Goal: Information Seeking & Learning: Compare options

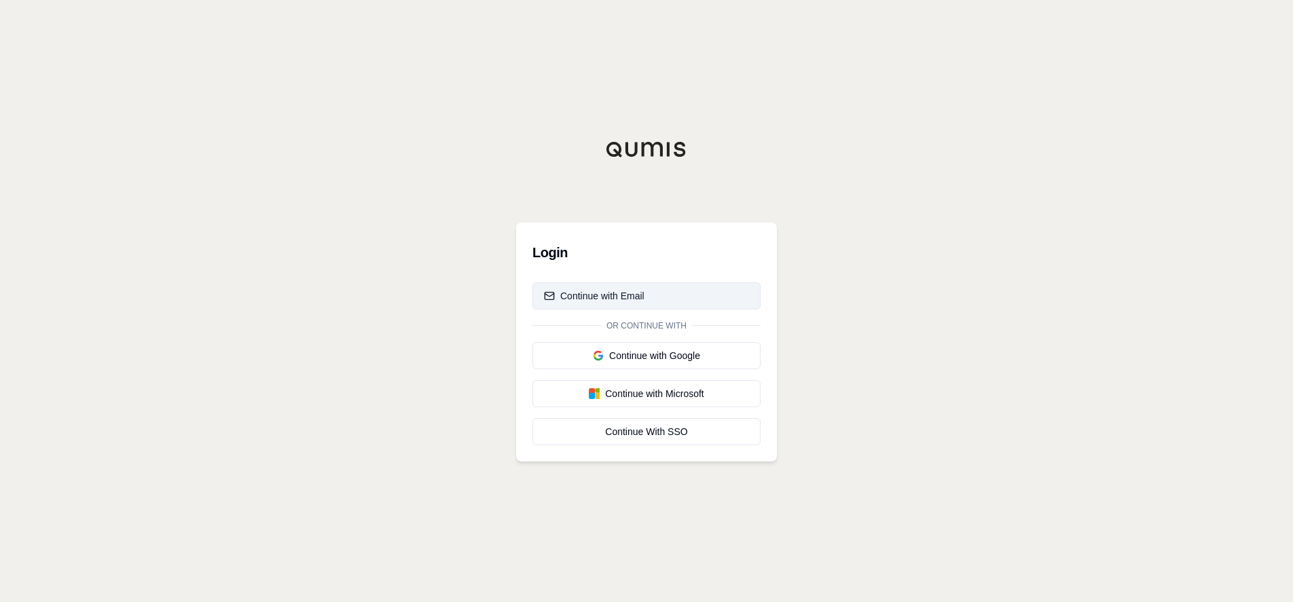
click at [606, 297] on div "Continue with Email" at bounding box center [594, 296] width 100 height 14
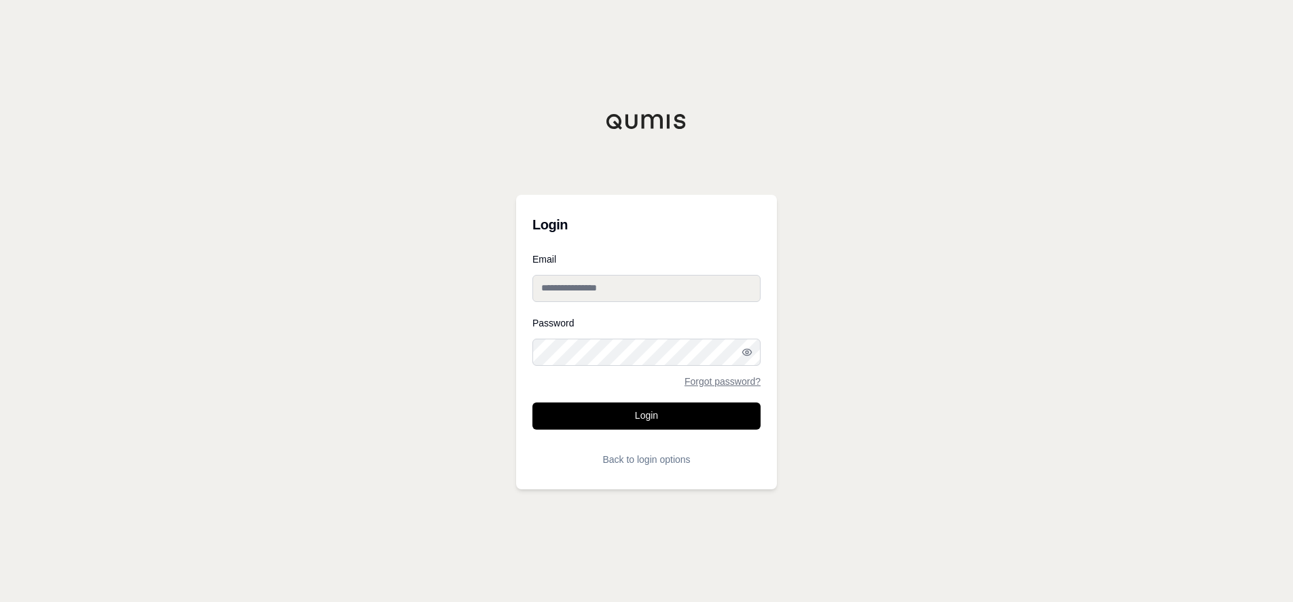
click at [604, 294] on input "Email" at bounding box center [646, 288] width 228 height 27
type input "**********"
click at [532, 403] on button "Login" at bounding box center [646, 416] width 228 height 27
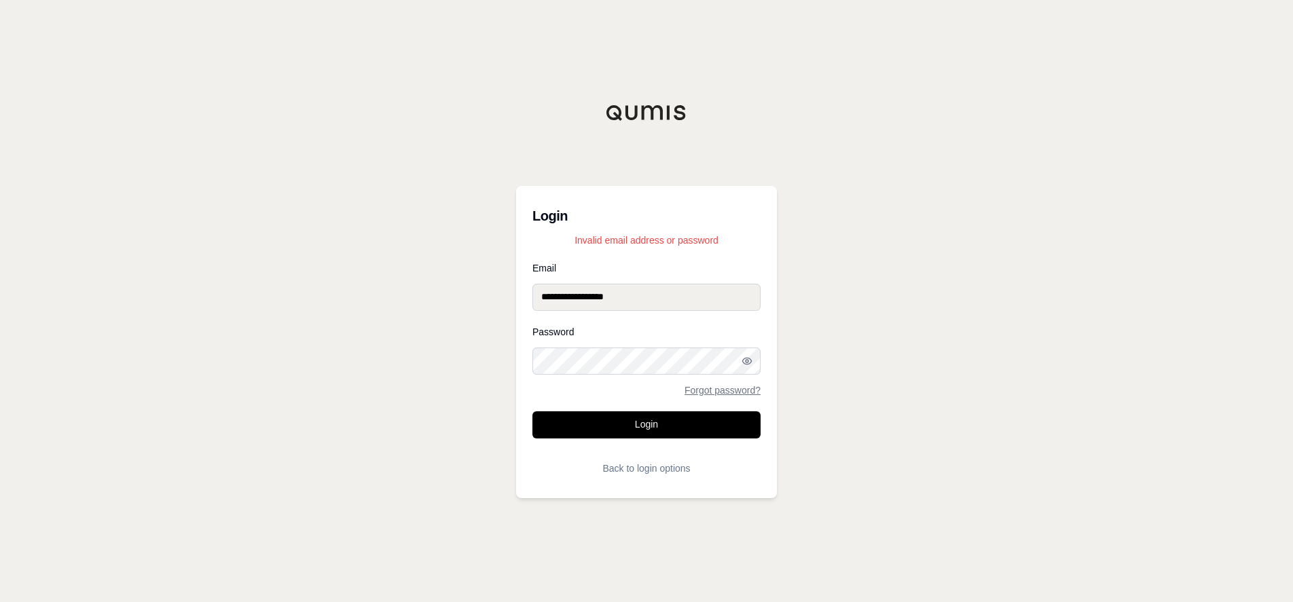
click at [312, 361] on div "**********" at bounding box center [646, 301] width 1293 height 602
click at [628, 422] on button "Login" at bounding box center [646, 424] width 228 height 27
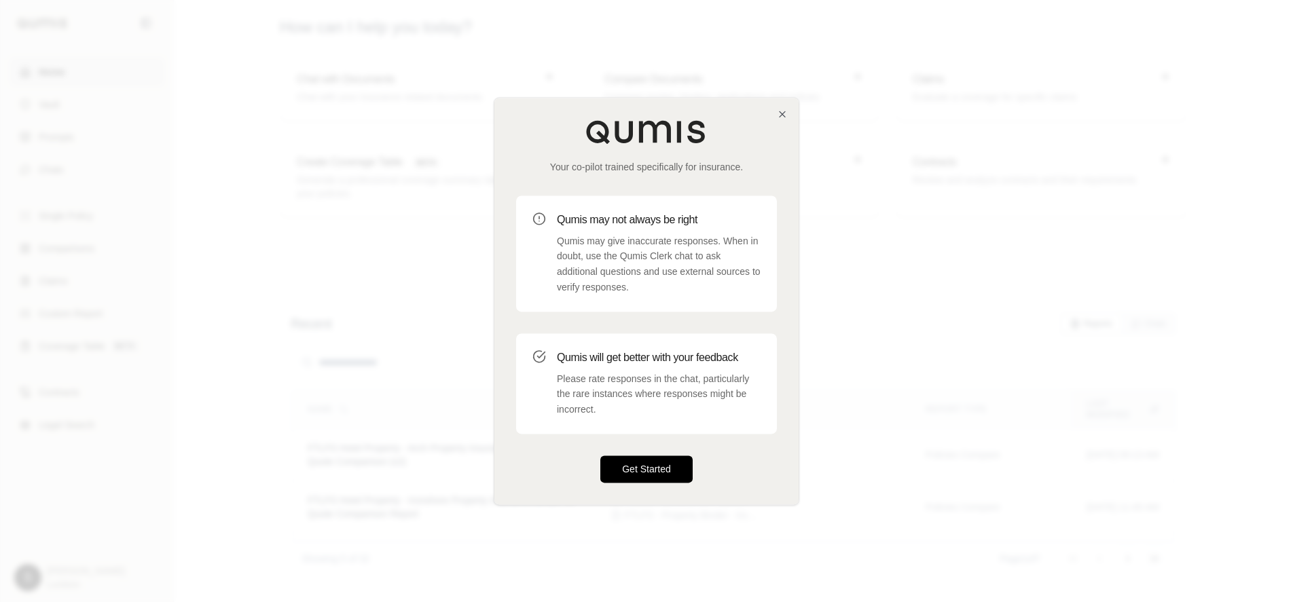
click at [640, 467] on button "Get Started" at bounding box center [646, 469] width 92 height 27
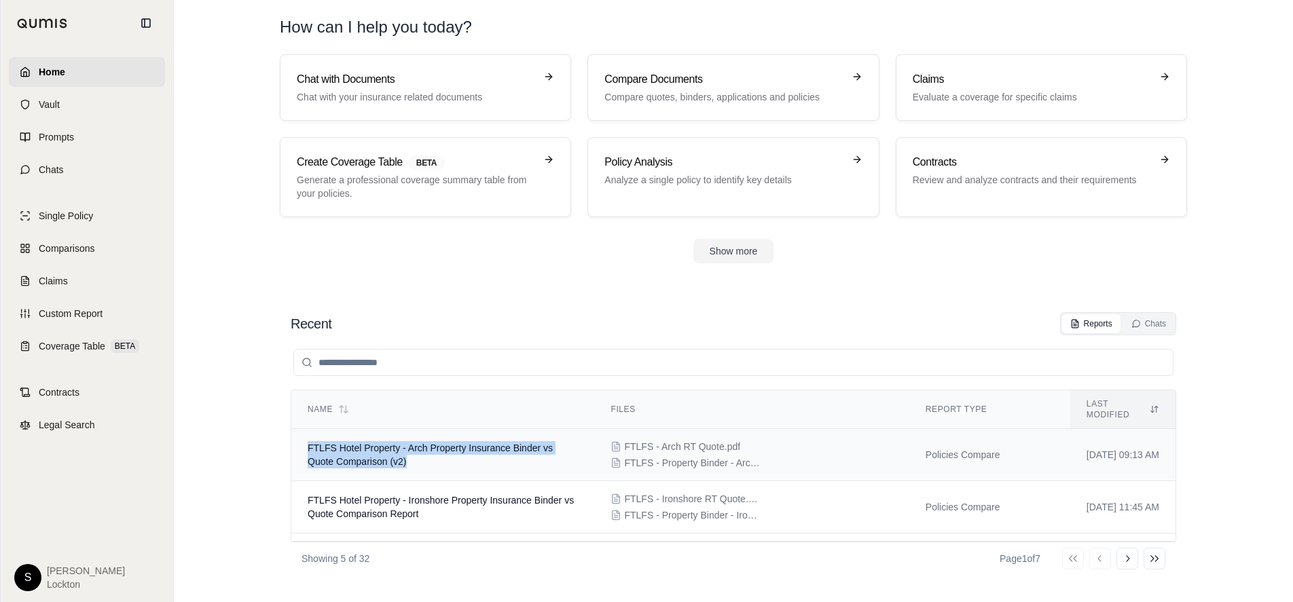
drag, startPoint x: 411, startPoint y: 449, endPoint x: 308, endPoint y: 437, distance: 103.2
click at [308, 437] on td "FTLFS Hotel Property - Arch Property Insurance Binder vs Quote Comparison (v2)" at bounding box center [442, 455] width 303 height 52
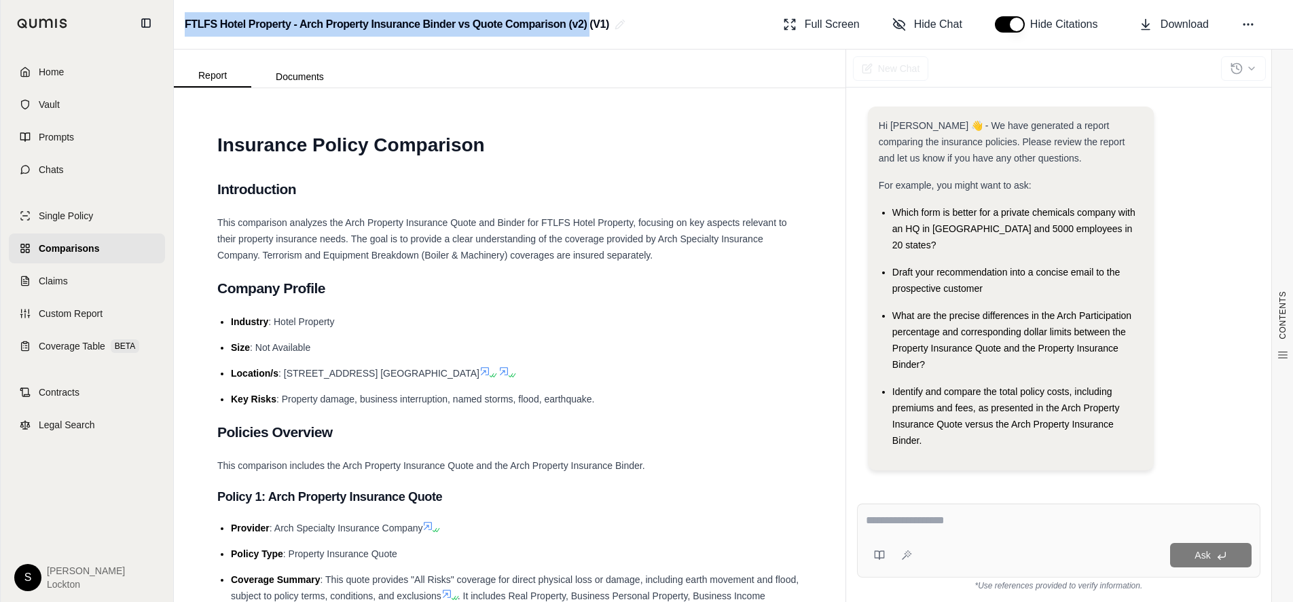
drag, startPoint x: 185, startPoint y: 22, endPoint x: 590, endPoint y: 26, distance: 404.7
click at [590, 26] on h2 "FTLFS Hotel Property - Arch Property Insurance Binder vs Quote Comparison (v2) …" at bounding box center [397, 24] width 424 height 24
copy h2 "FTLFS Hotel Property - Arch Property Insurance Binder vs Quote Comparison (v2)"
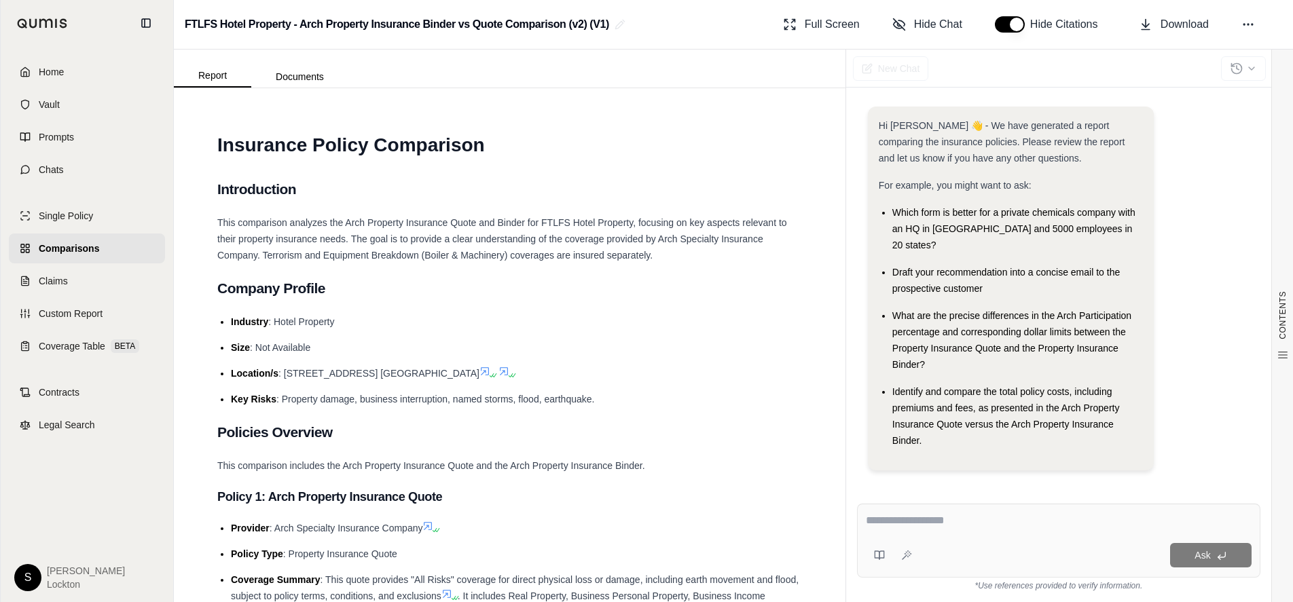
click at [695, 28] on div "FTLFS Hotel Property - Arch Property Insurance Binder vs Quote Comparison (v2) …" at bounding box center [733, 25] width 1119 height 50
click at [71, 72] on link "Home" at bounding box center [87, 72] width 156 height 30
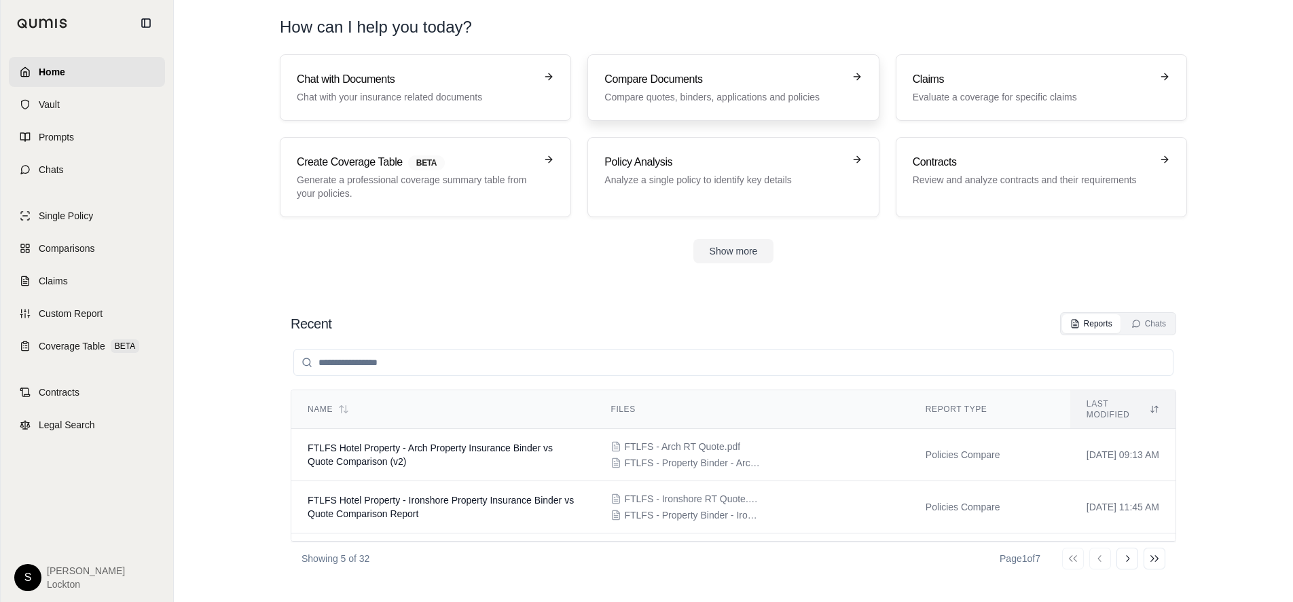
click at [718, 91] on p "Compare quotes, binders, applications and policies" at bounding box center [723, 97] width 238 height 14
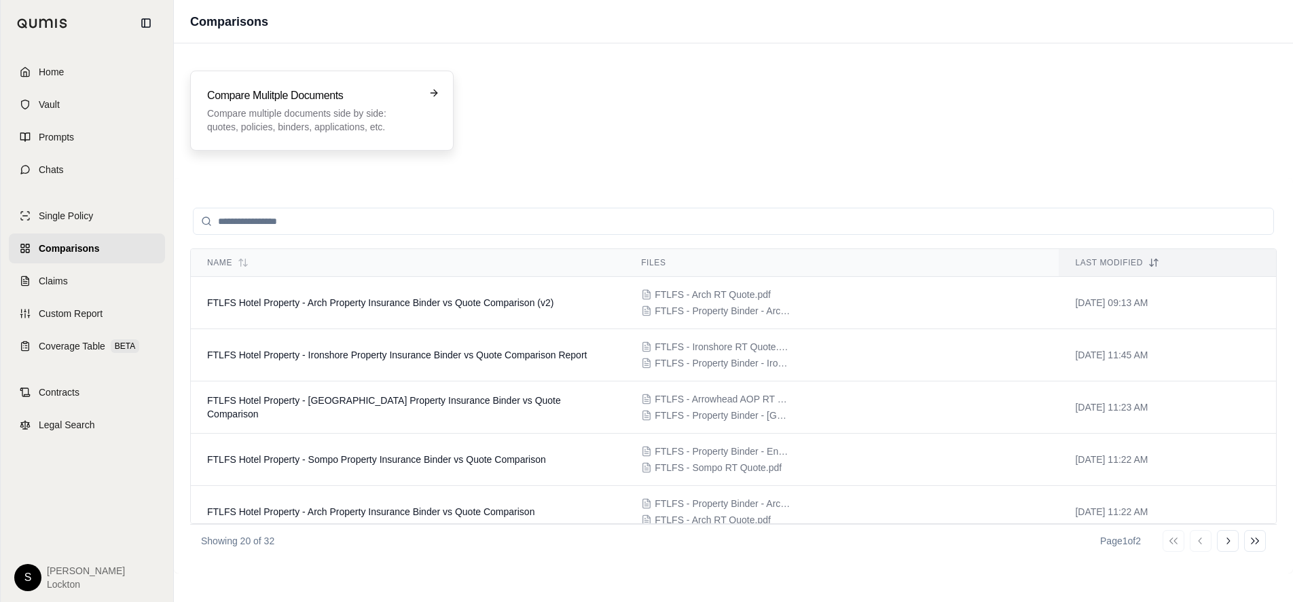
click at [312, 124] on p "Compare multiple documents side by side: quotes, policies, binders, application…" at bounding box center [312, 120] width 210 height 27
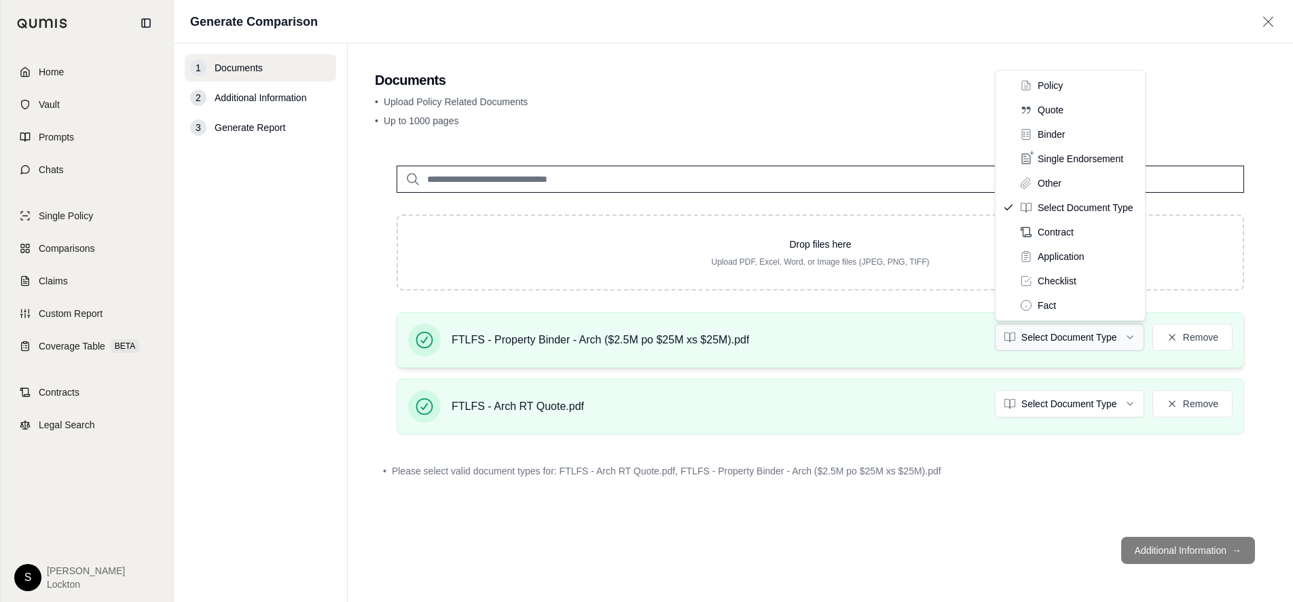
click at [1118, 337] on html "Home Vault Prompts Chats Single Policy Comparisons Claims Custom Report Coverag…" at bounding box center [646, 301] width 1293 height 602
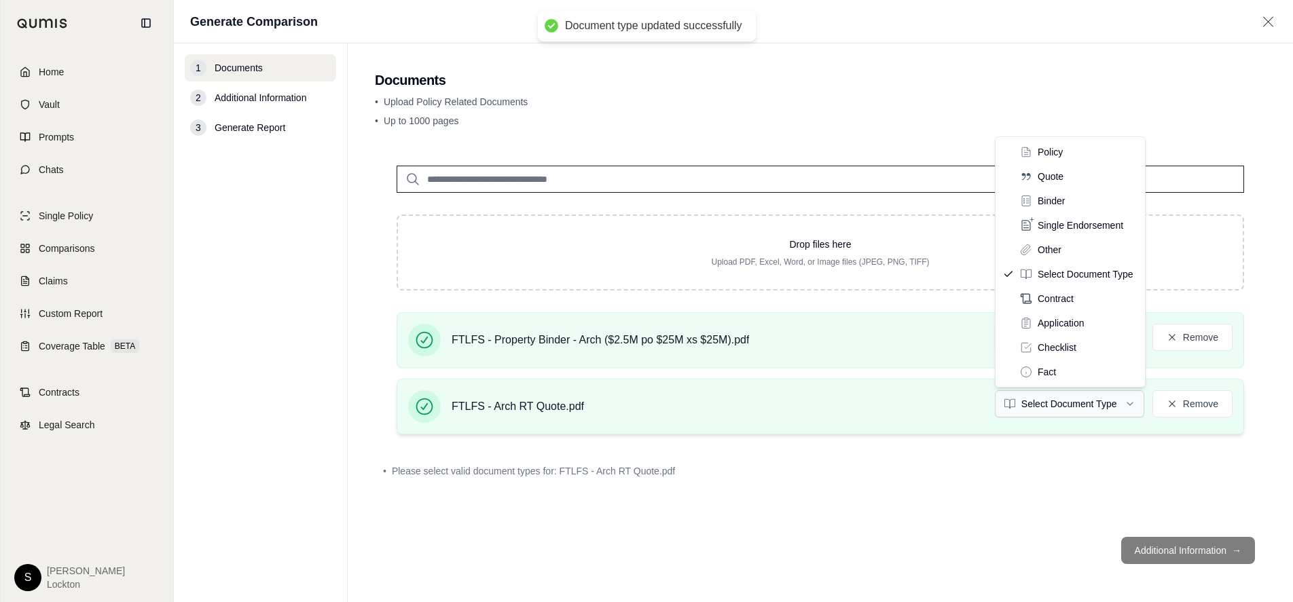
click at [1084, 405] on html "Document type updated successfully Home Vault Prompts Chats Single Policy Compa…" at bounding box center [646, 301] width 1293 height 602
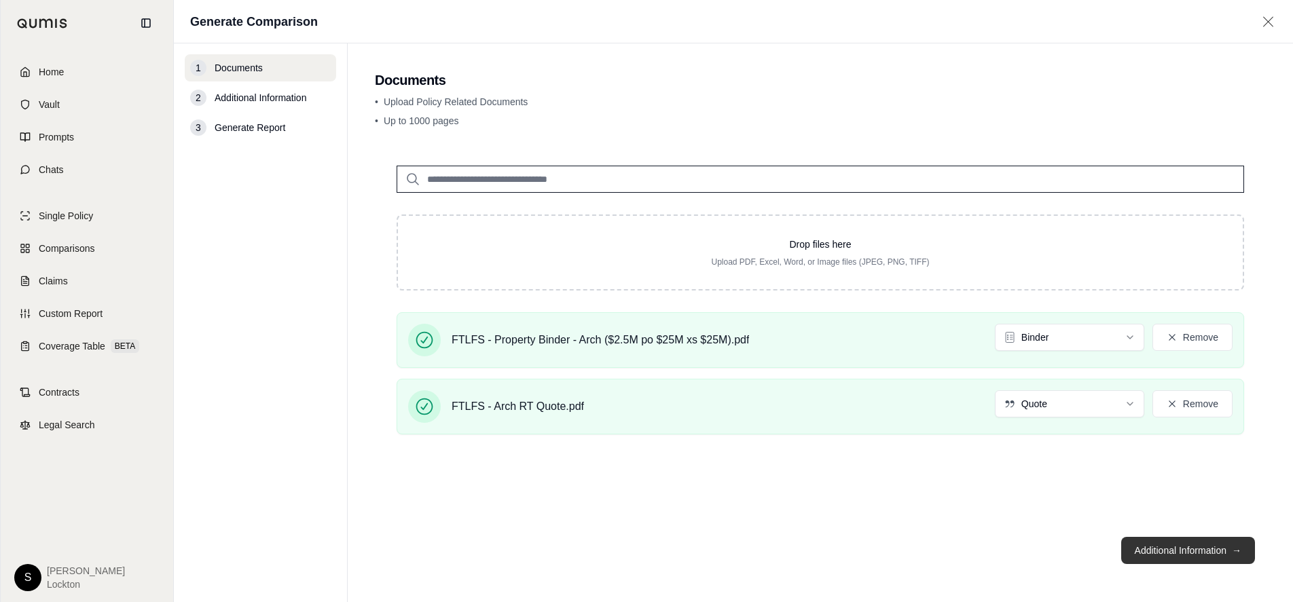
click at [1177, 551] on button "Additional Information →" at bounding box center [1188, 550] width 134 height 27
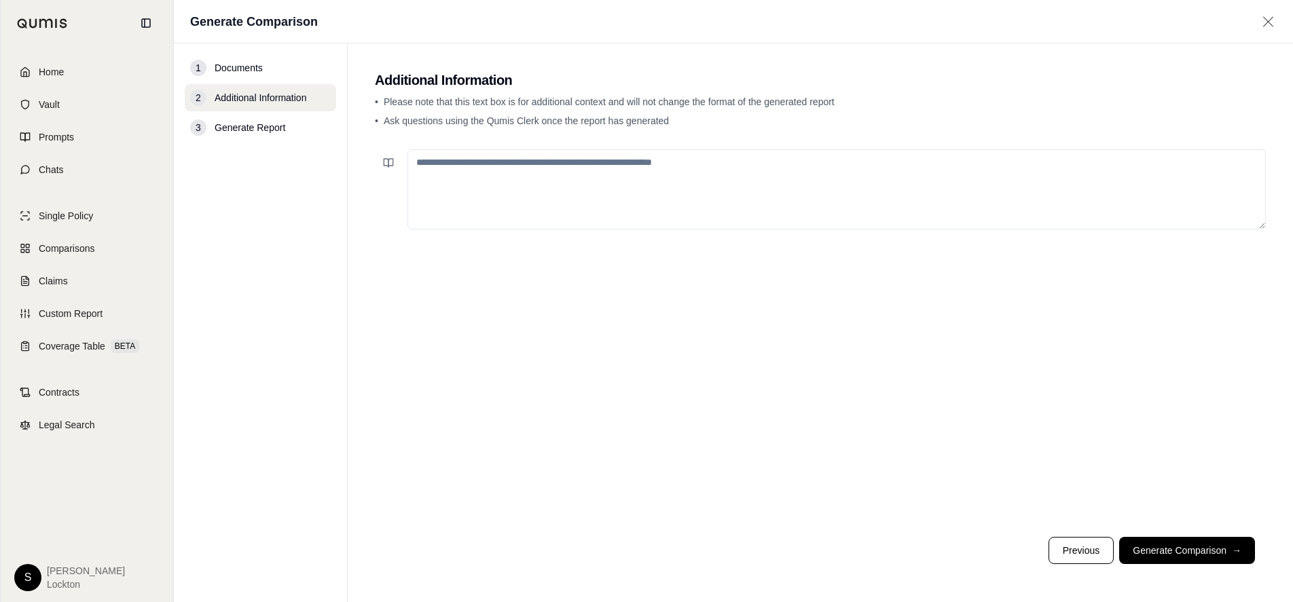
click at [479, 160] on textarea at bounding box center [836, 189] width 858 height 80
paste textarea "**********"
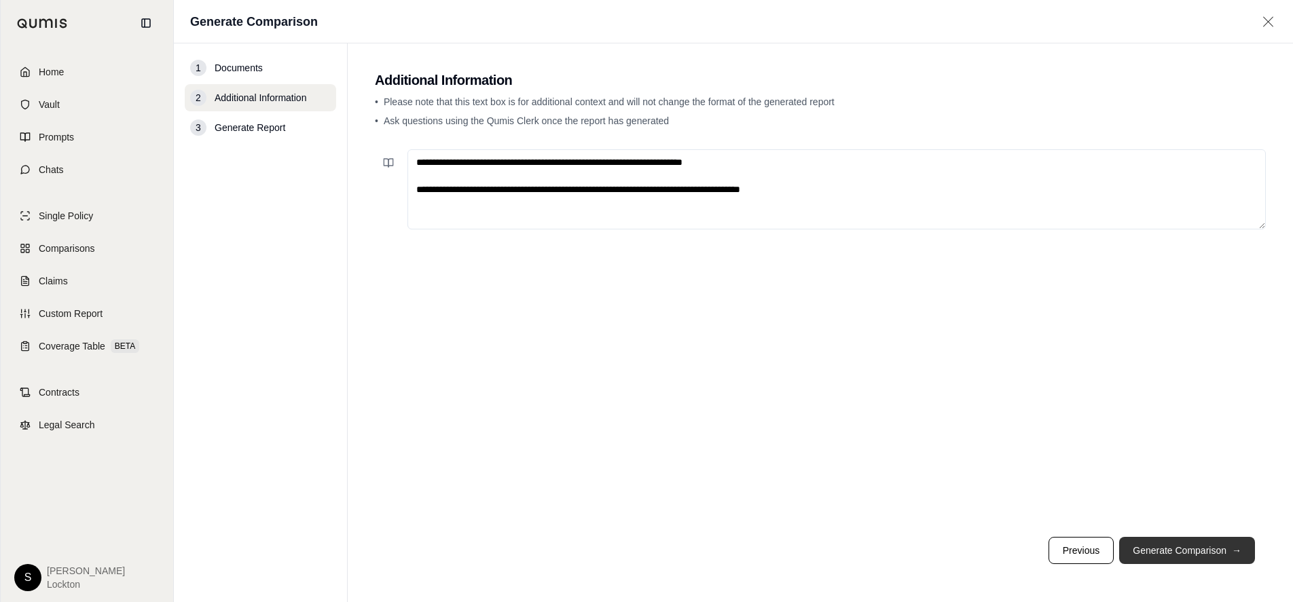
type textarea "**********"
click at [1198, 551] on button "Generate Comparison →" at bounding box center [1187, 550] width 136 height 27
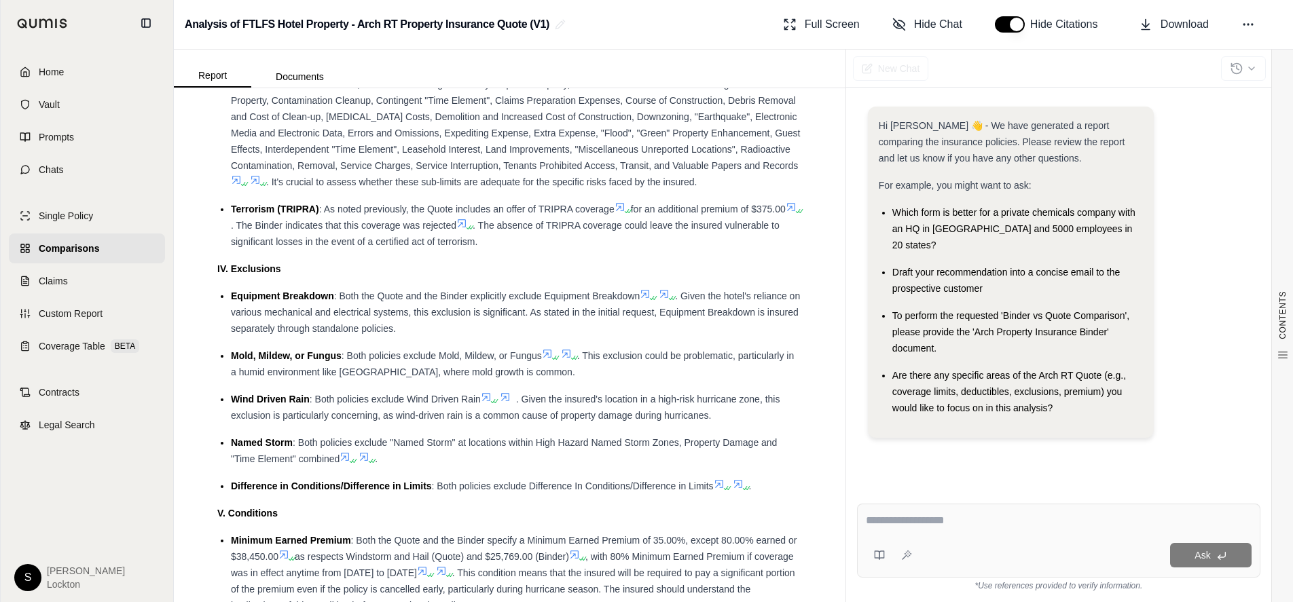
scroll to position [1494, 0]
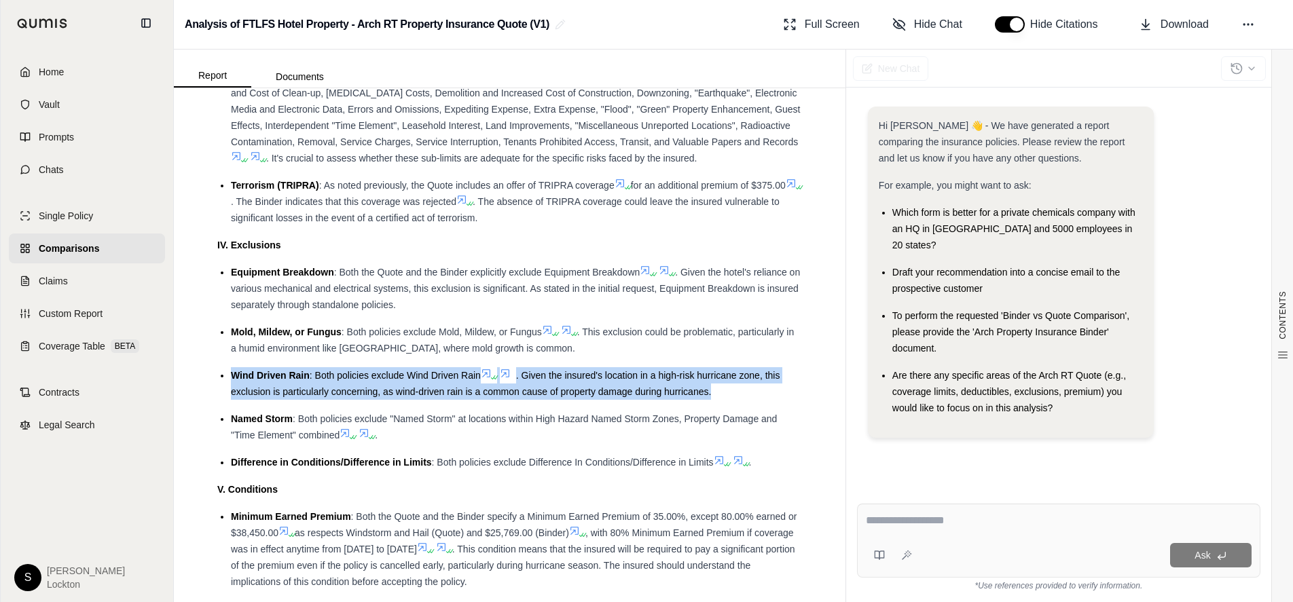
drag, startPoint x: 231, startPoint y: 393, endPoint x: 713, endPoint y: 407, distance: 482.3
click at [713, 400] on div "Wind Driven Rain : Both policies exclude Wind Driven Rain . Given the insured's…" at bounding box center [516, 383] width 571 height 33
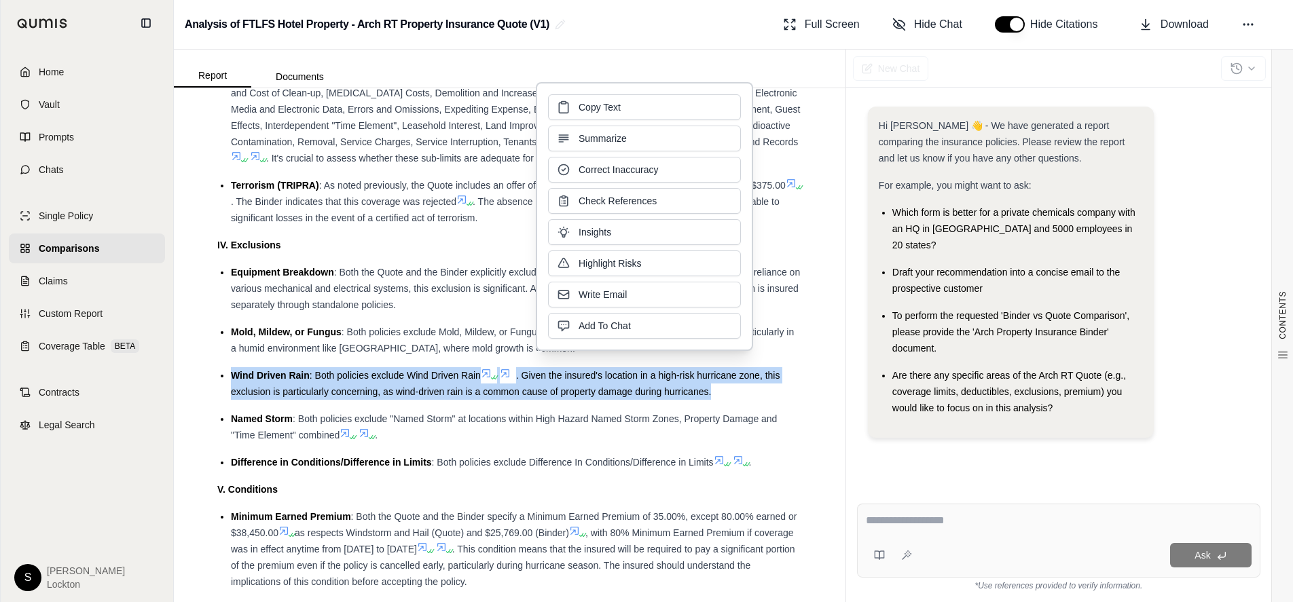
click at [488, 379] on icon at bounding box center [486, 373] width 11 height 11
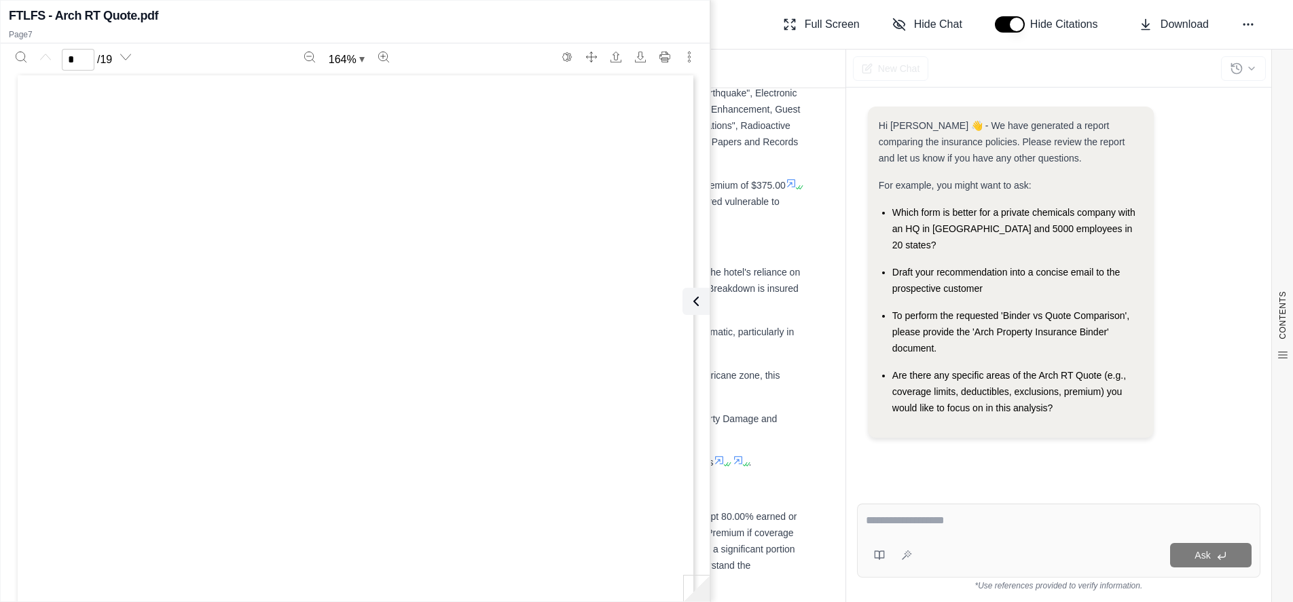
scroll to position [0, 0]
type input "*"
click at [701, 307] on icon at bounding box center [693, 301] width 16 height 16
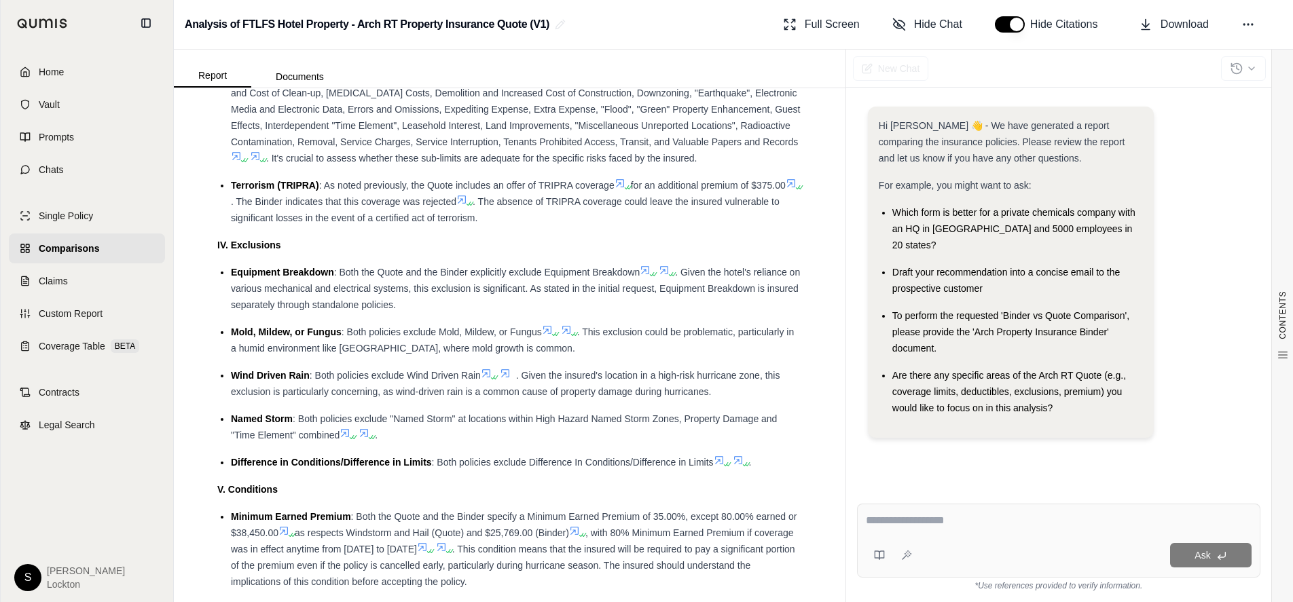
click at [511, 379] on icon at bounding box center [505, 373] width 11 height 11
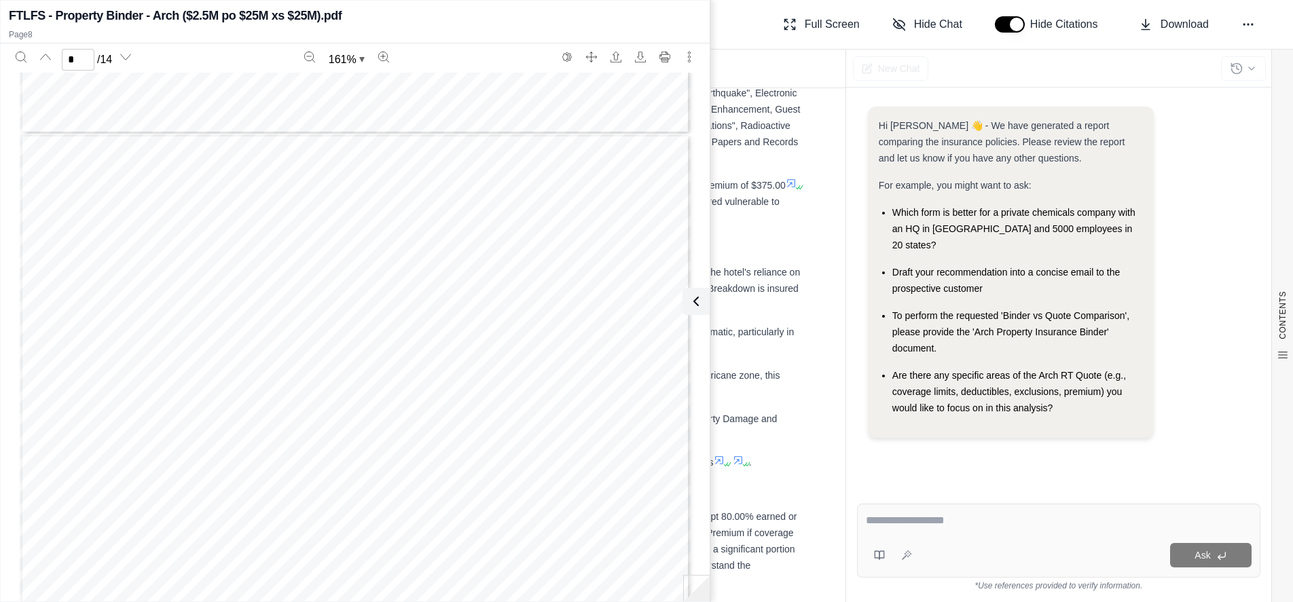
type input "*"
click at [697, 308] on icon at bounding box center [693, 301] width 16 height 16
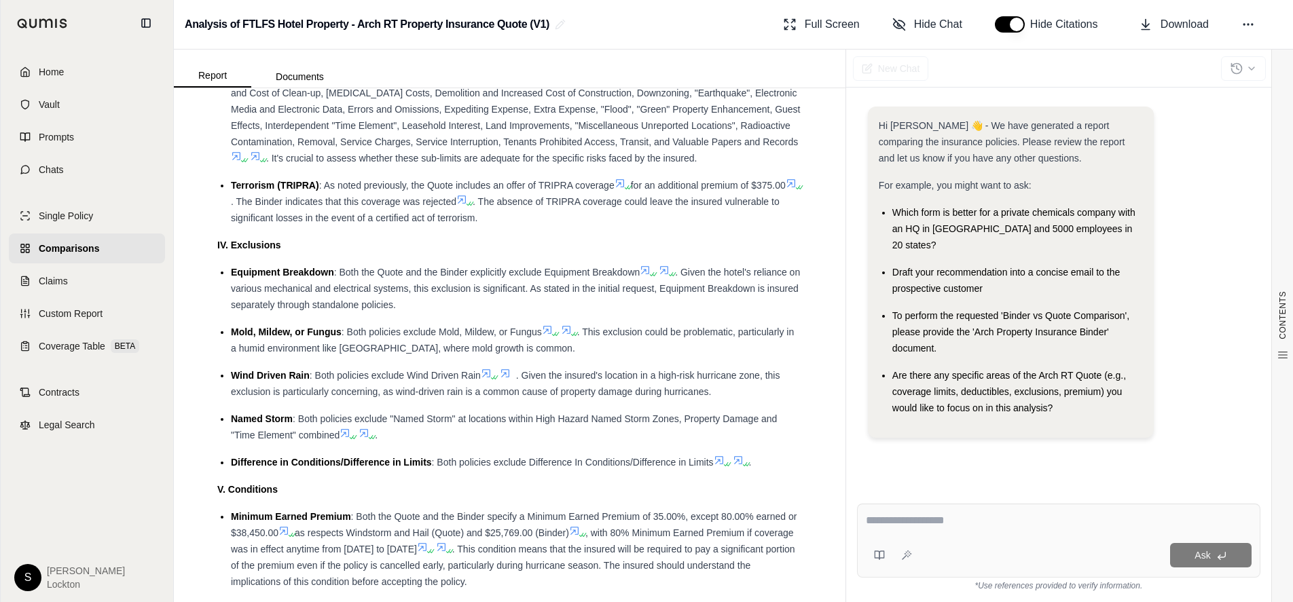
click at [352, 441] on icon at bounding box center [352, 437] width 8 height 8
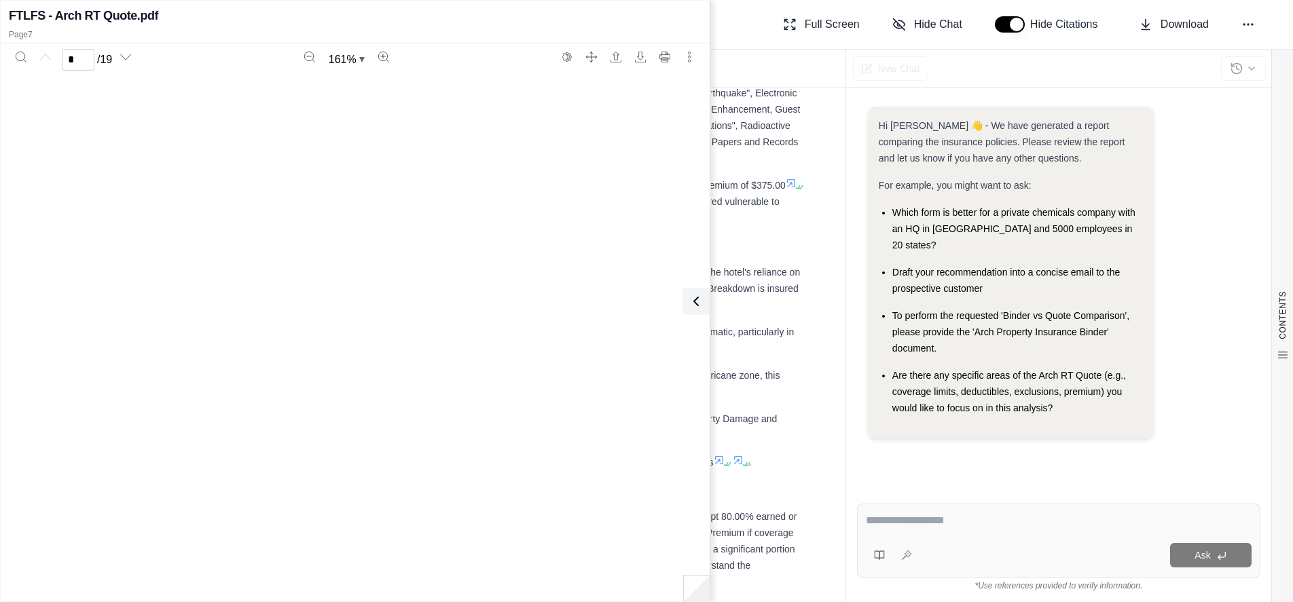
type input "*"
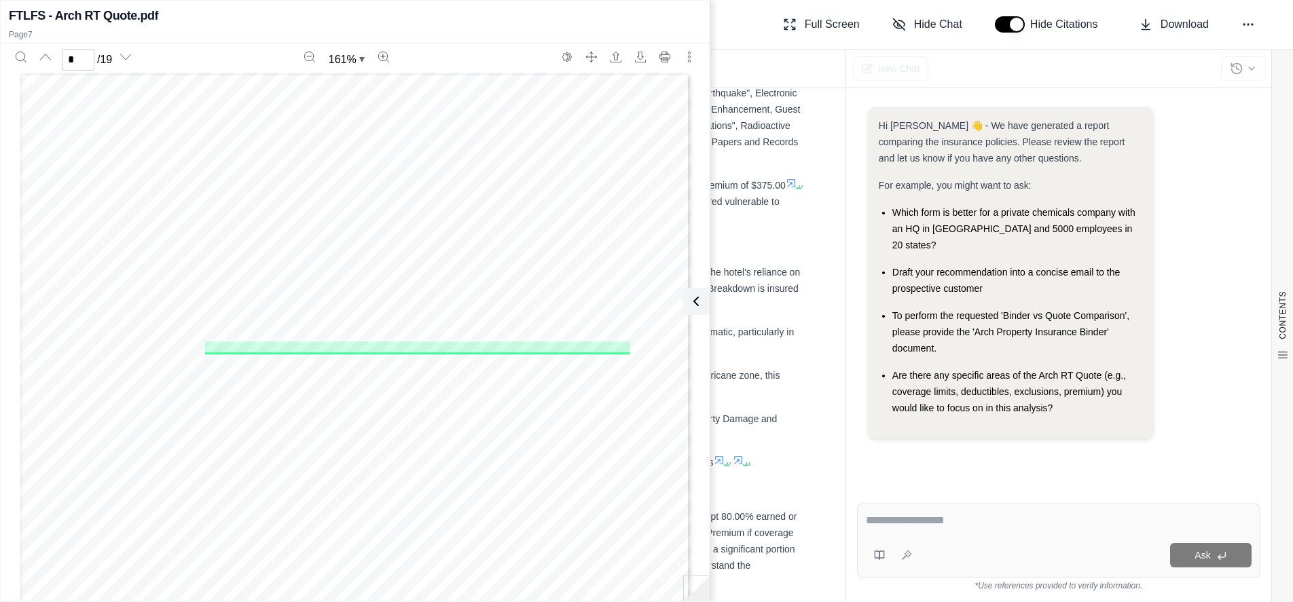
click at [700, 302] on icon at bounding box center [696, 301] width 16 height 16
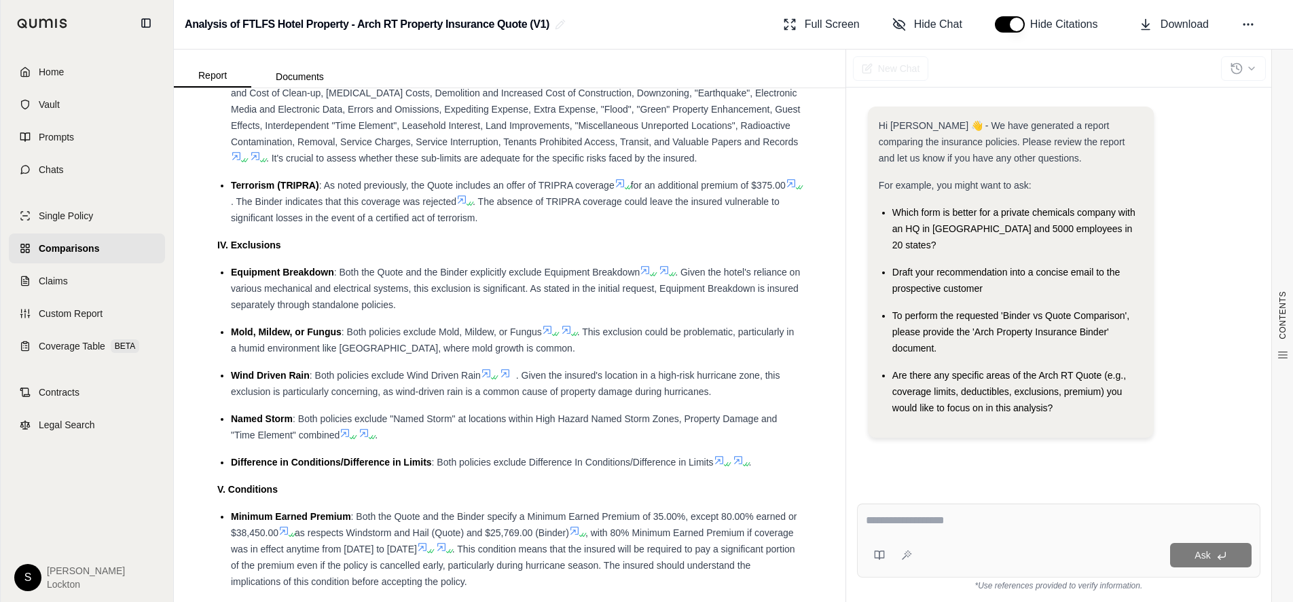
click at [366, 439] on icon at bounding box center [363, 433] width 11 height 11
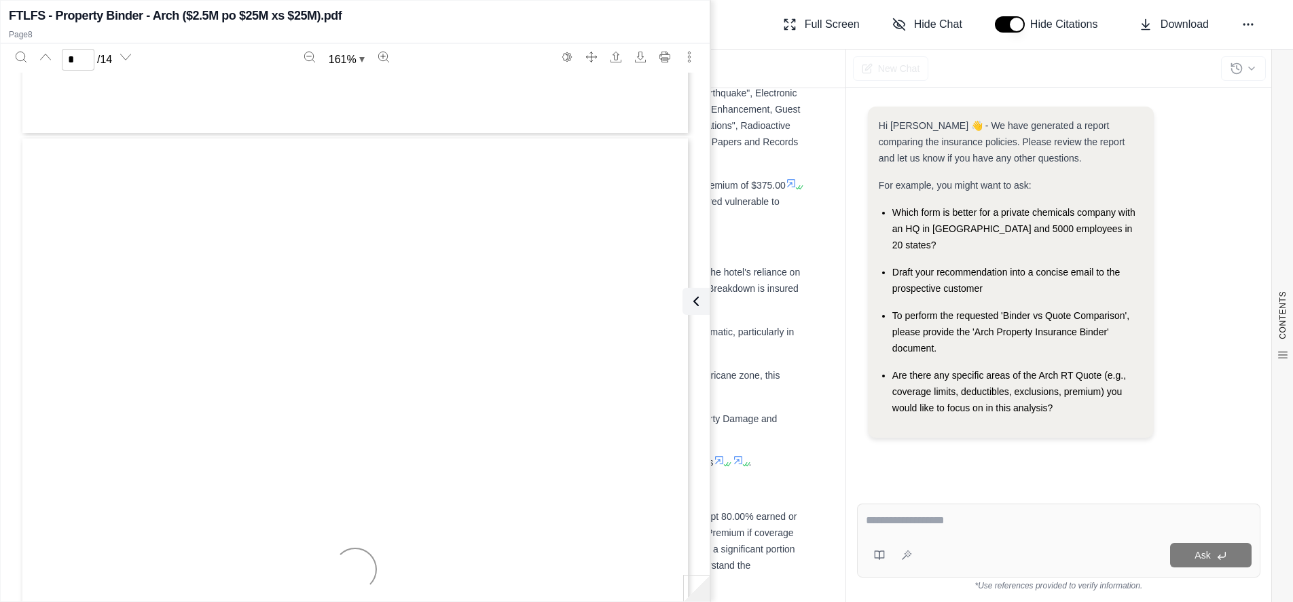
type input "*"
click at [693, 311] on button at bounding box center [695, 301] width 27 height 27
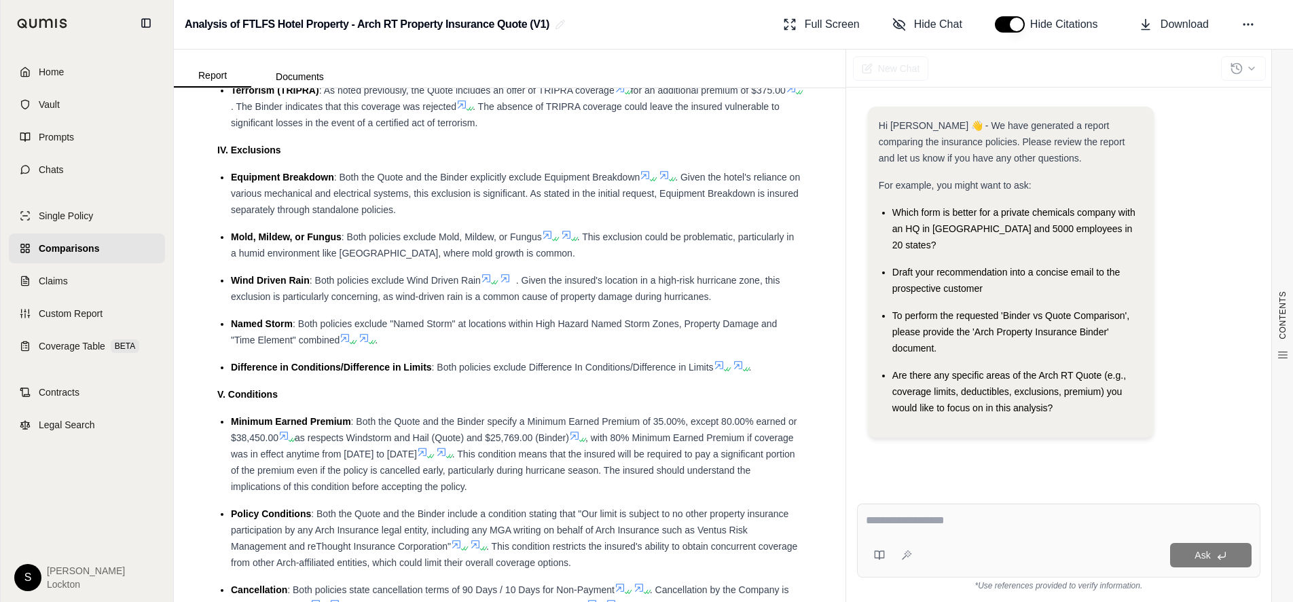
scroll to position [1630, 0]
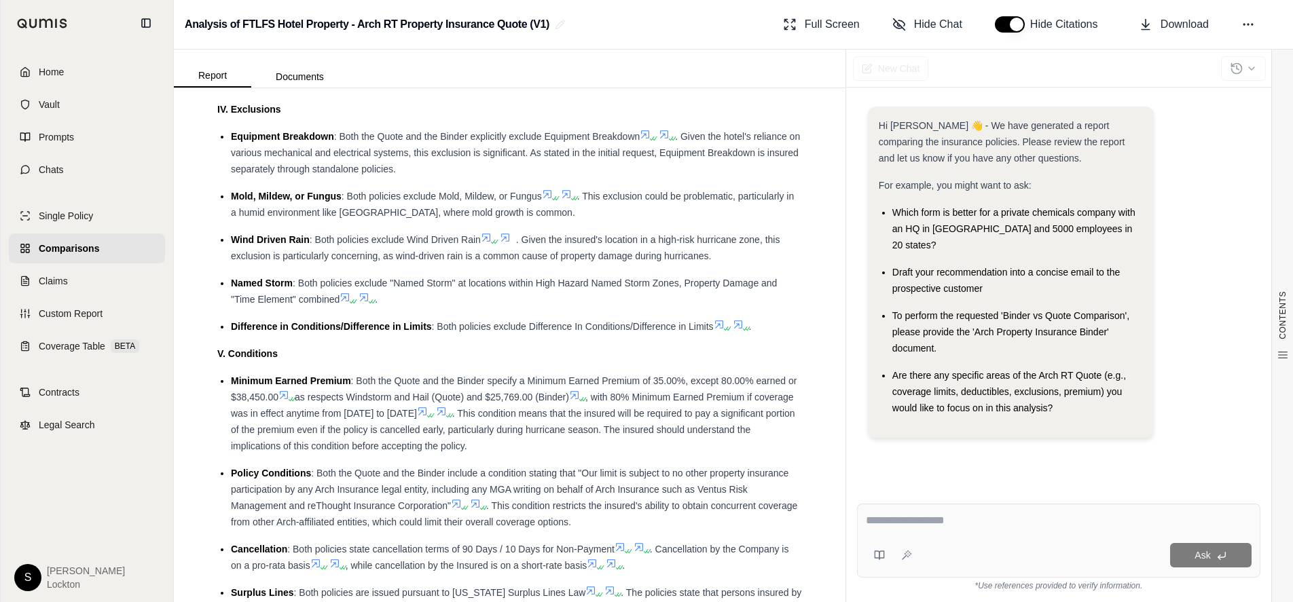
click at [724, 333] on icon at bounding box center [726, 329] width 8 height 8
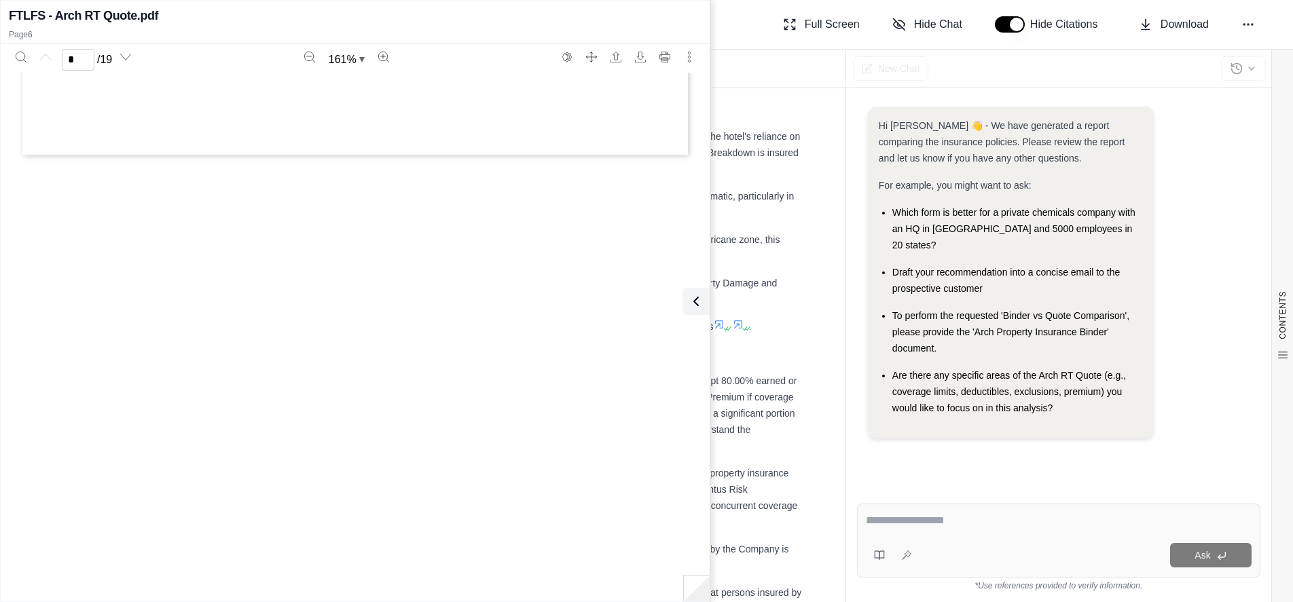
type input "*"
click at [699, 296] on icon at bounding box center [696, 301] width 16 height 16
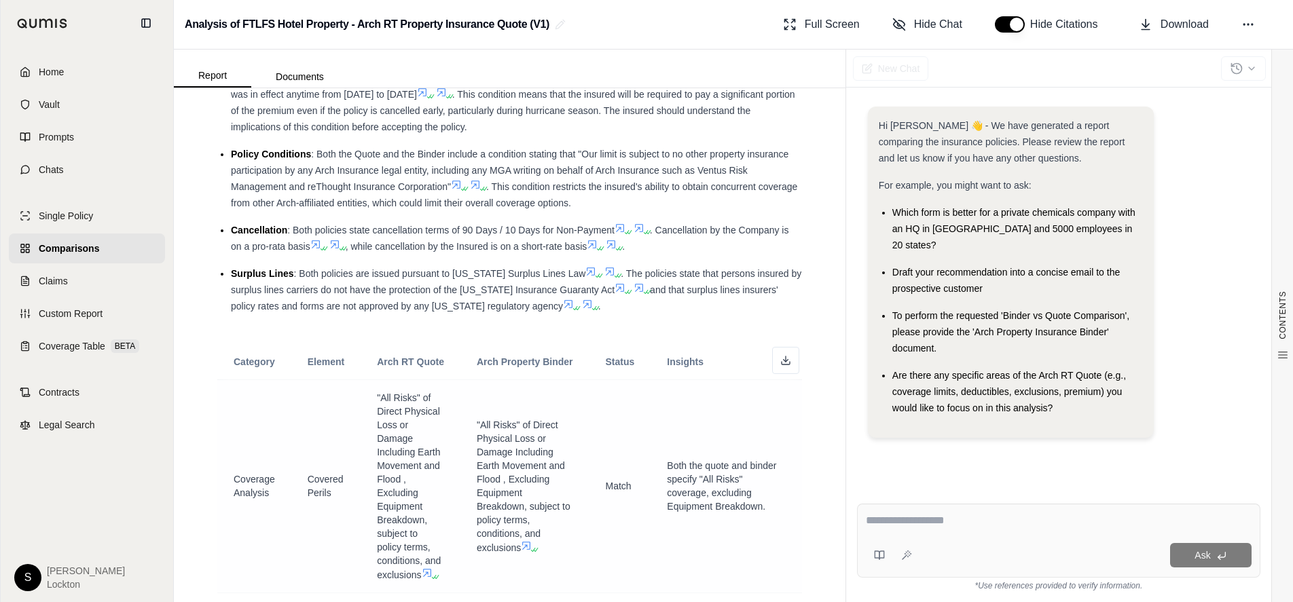
scroll to position [2050, 0]
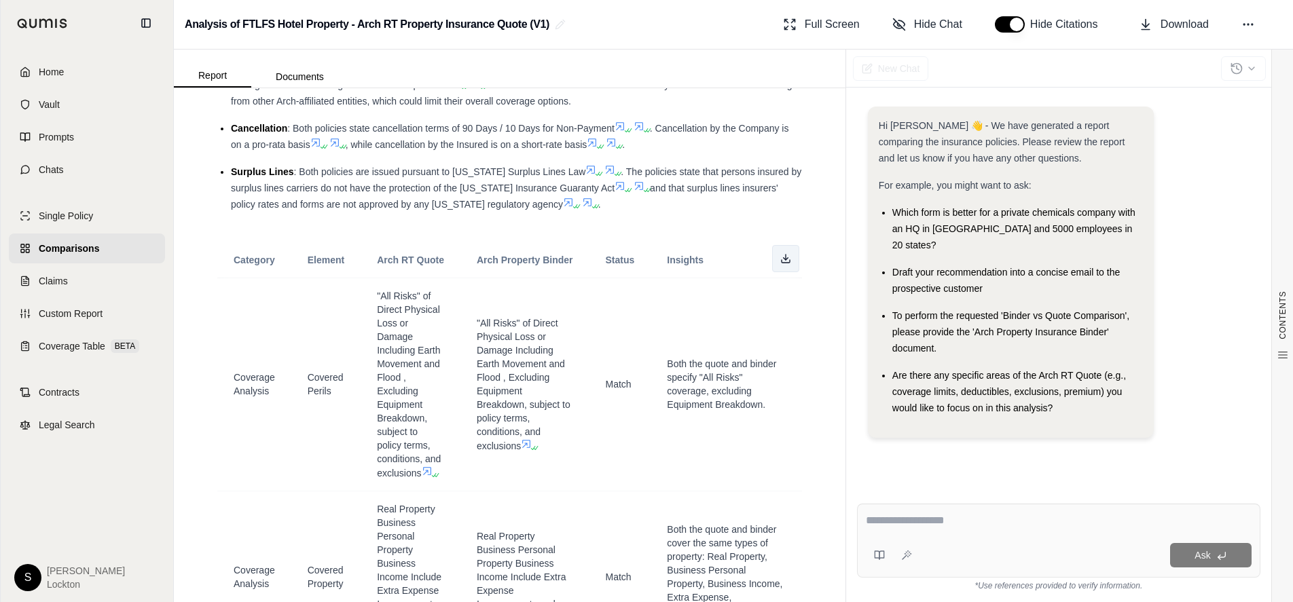
click at [780, 264] on icon at bounding box center [785, 258] width 11 height 11
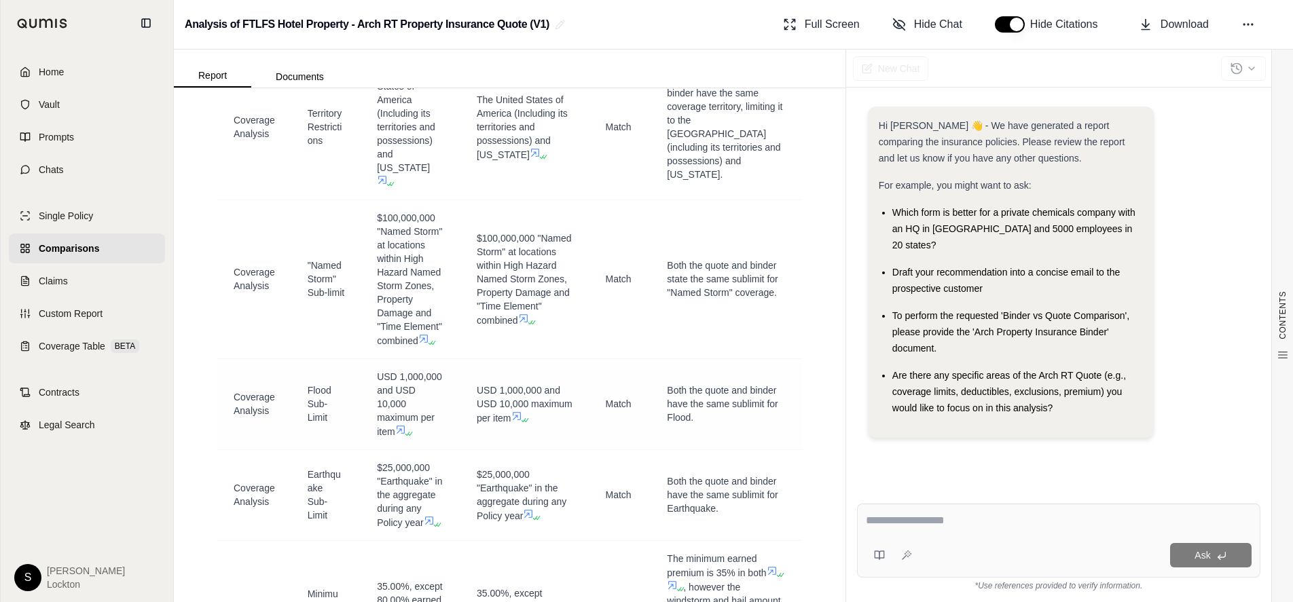
scroll to position [2662, 0]
click at [403, 430] on icon at bounding box center [401, 428] width 8 height 8
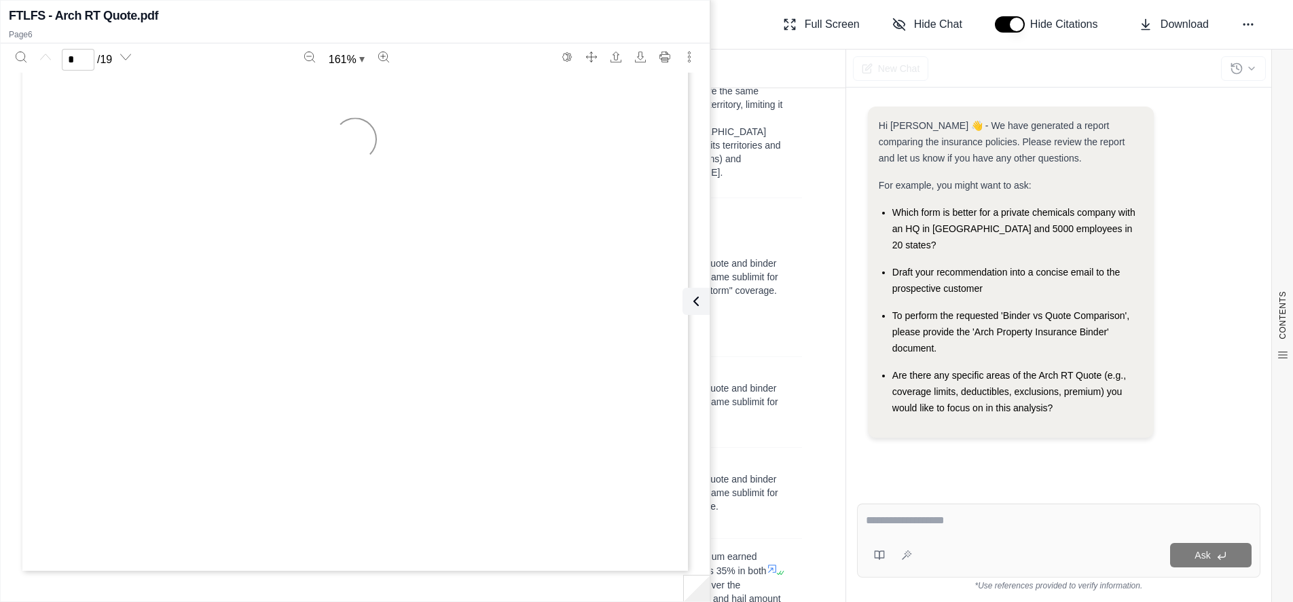
type input "*"
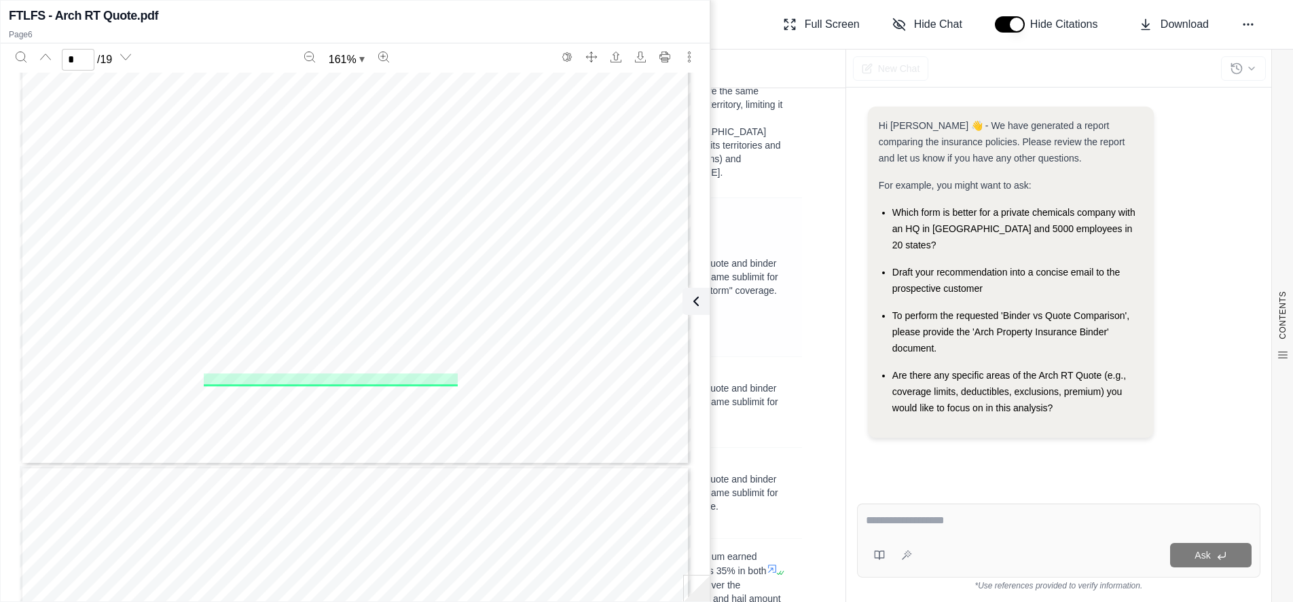
click at [696, 302] on icon at bounding box center [696, 301] width 16 height 16
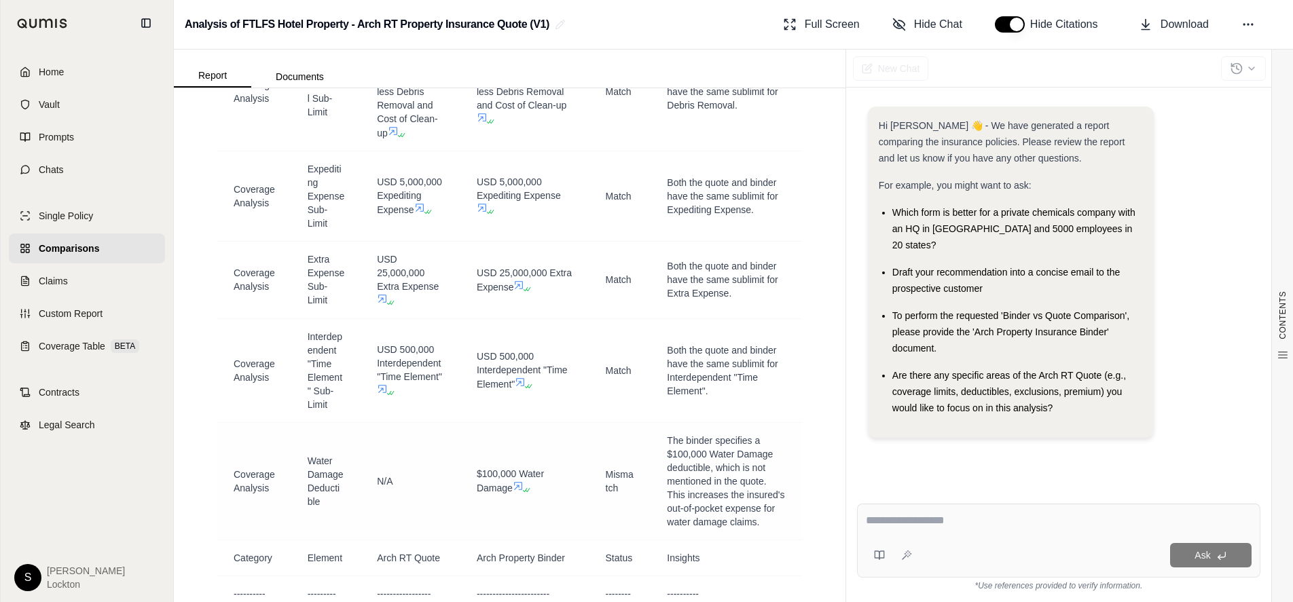
scroll to position [3680, 0]
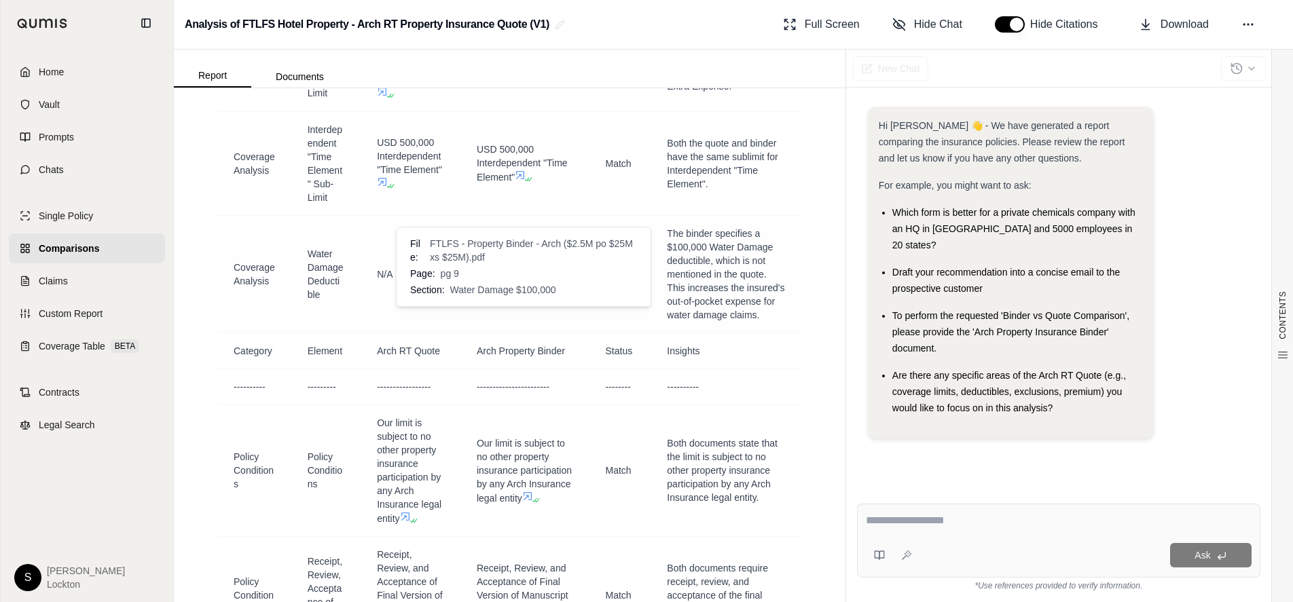
click at [528, 284] on span at bounding box center [521, 279] width 16 height 11
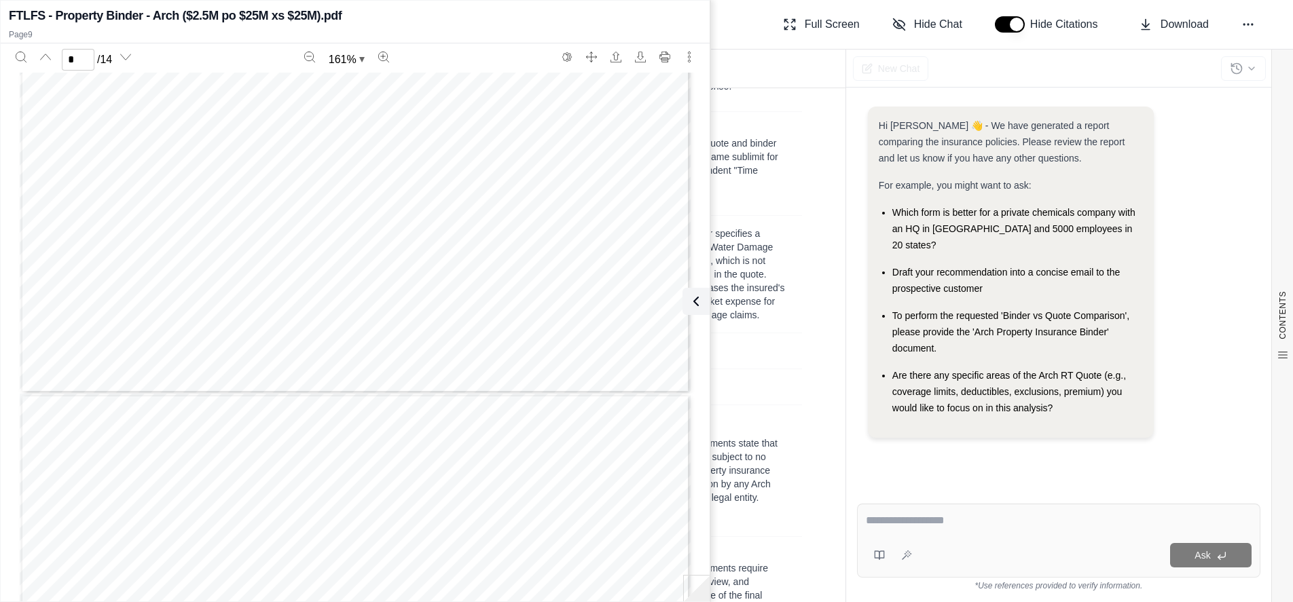
scroll to position [6335, 0]
type input "*"
click at [701, 301] on icon at bounding box center [693, 301] width 16 height 16
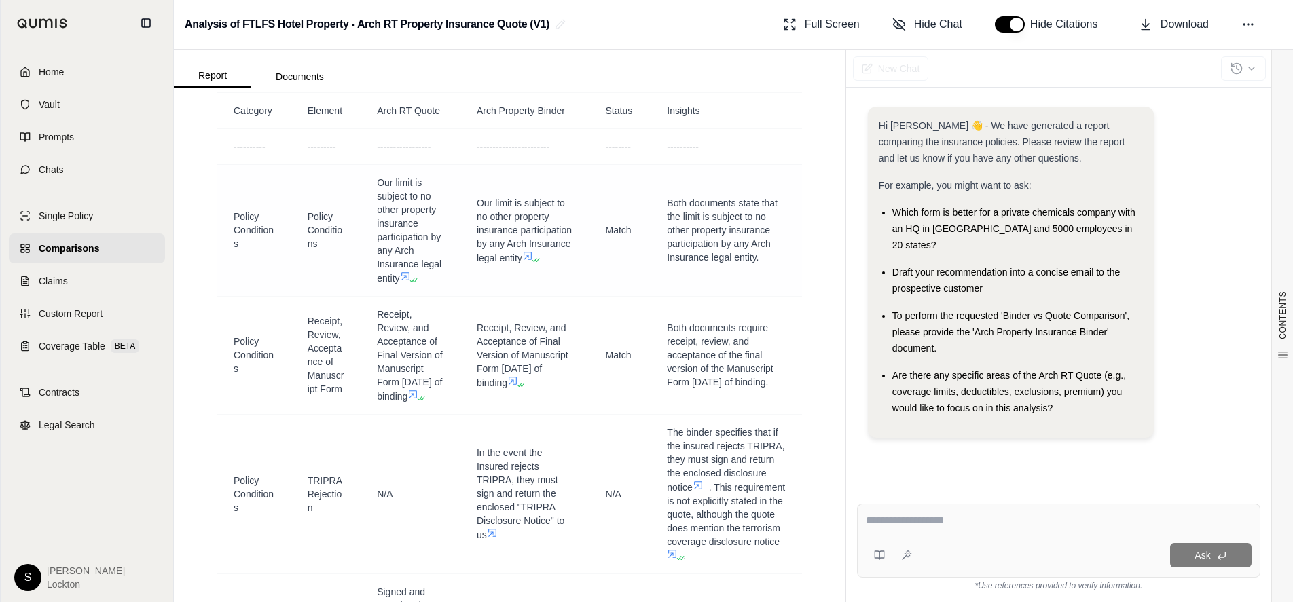
scroll to position [4155, 0]
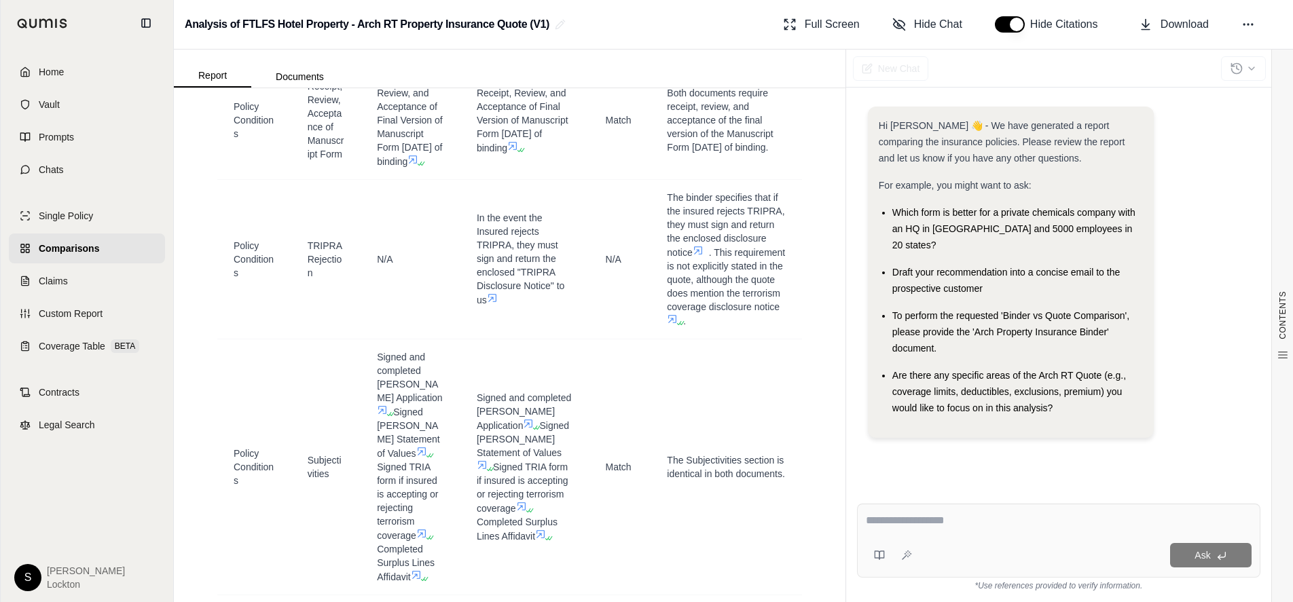
click at [58, 72] on span "Home" at bounding box center [51, 72] width 25 height 14
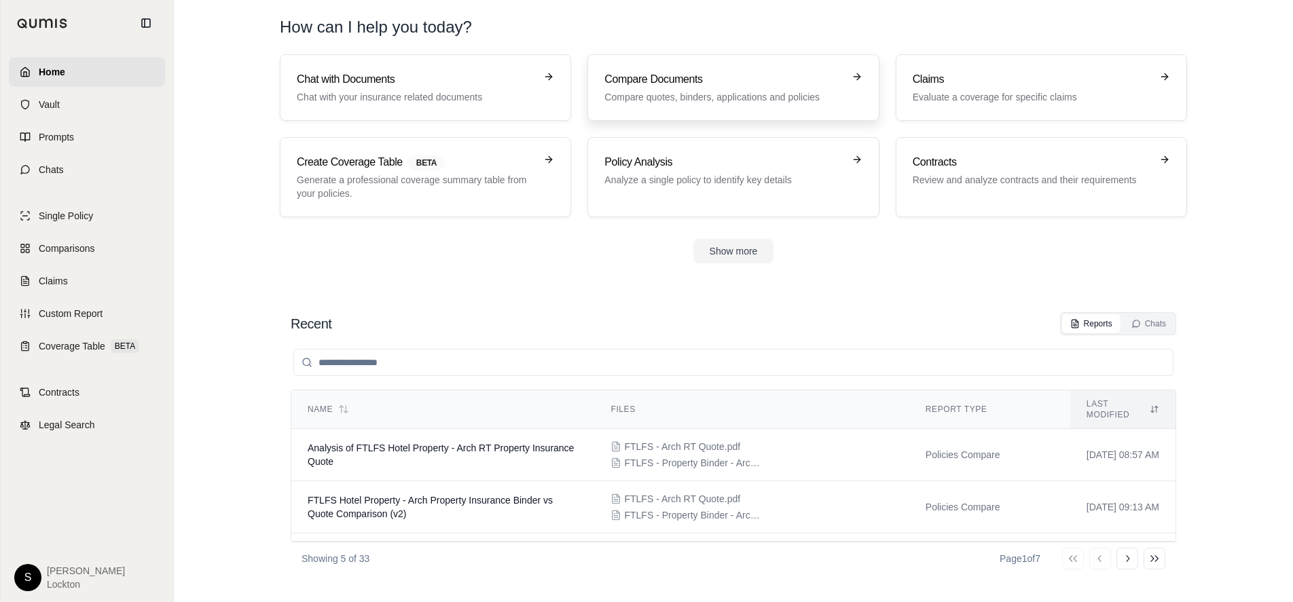
click at [629, 96] on p "Compare quotes, binders, applications and policies" at bounding box center [723, 97] width 238 height 14
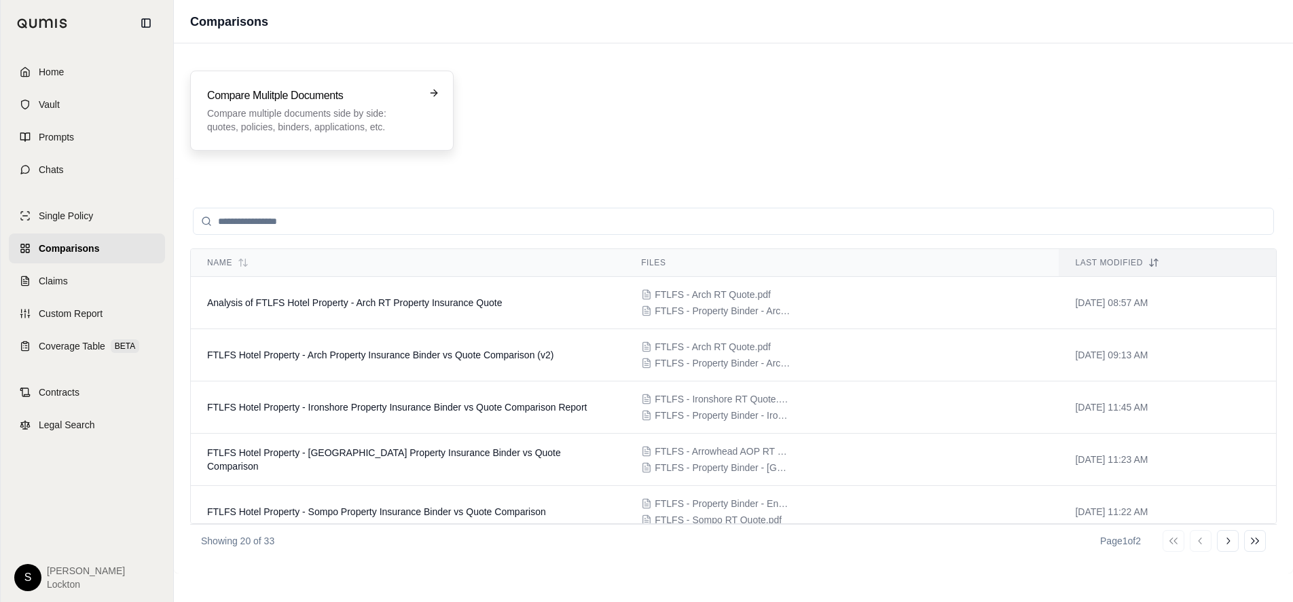
click at [280, 113] on p "Compare multiple documents side by side: quotes, policies, binders, application…" at bounding box center [312, 120] width 210 height 27
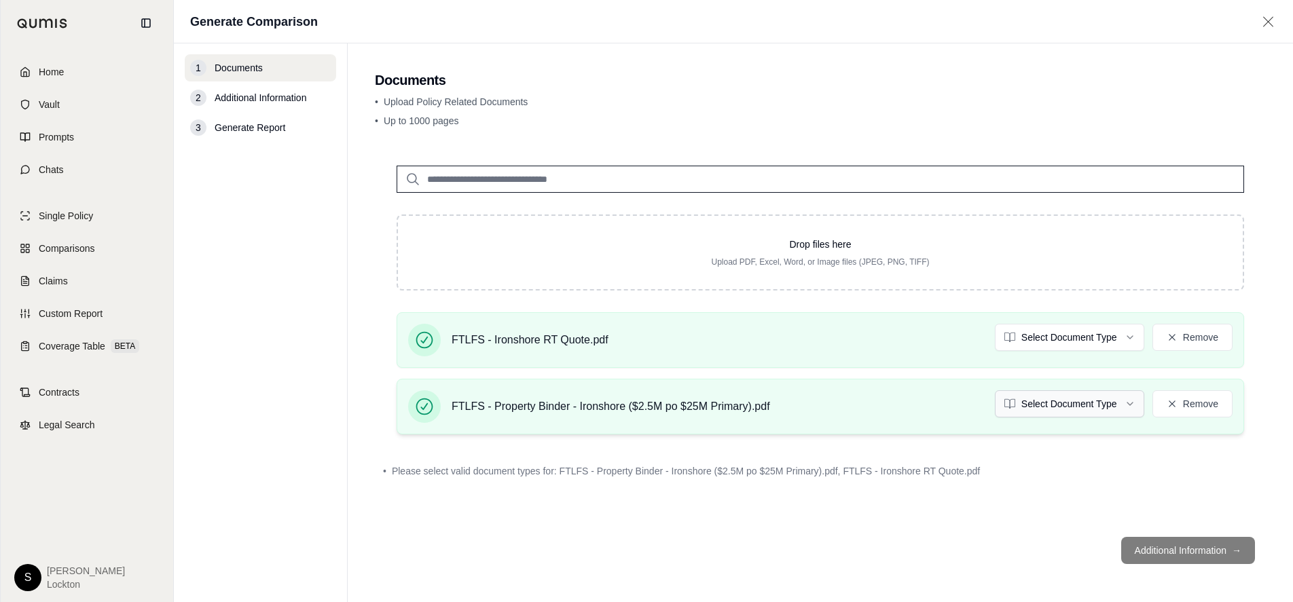
click at [1071, 403] on html "Home Vault Prompts Chats Single Policy Comparisons Claims Custom Report Coverag…" at bounding box center [646, 301] width 1293 height 602
click at [1053, 331] on html "Home Vault Prompts Chats Single Policy Comparisons Claims Custom Report Coverag…" at bounding box center [646, 301] width 1293 height 602
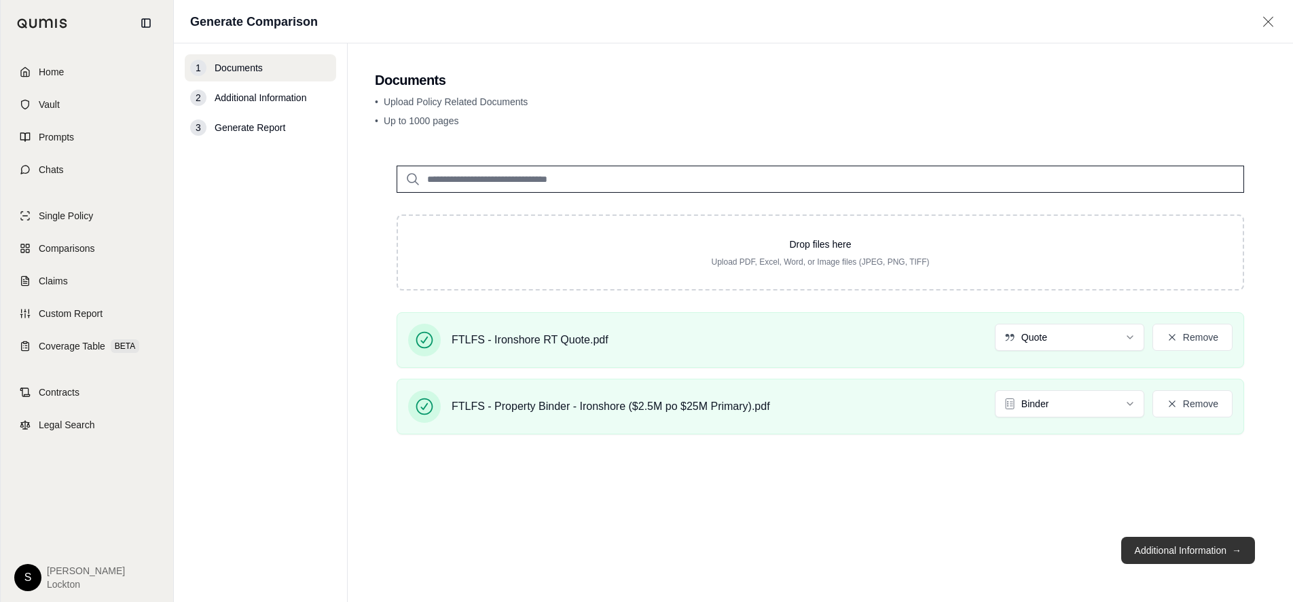
click at [1161, 549] on button "Additional Information →" at bounding box center [1188, 550] width 134 height 27
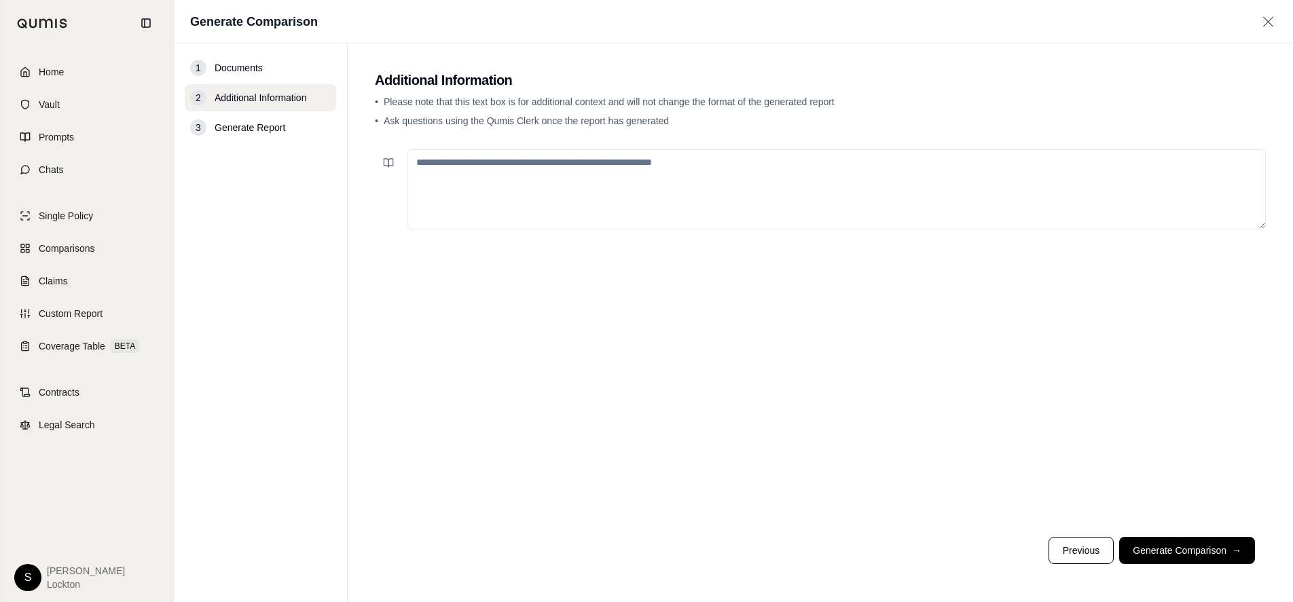
click at [547, 169] on textarea at bounding box center [836, 189] width 858 height 80
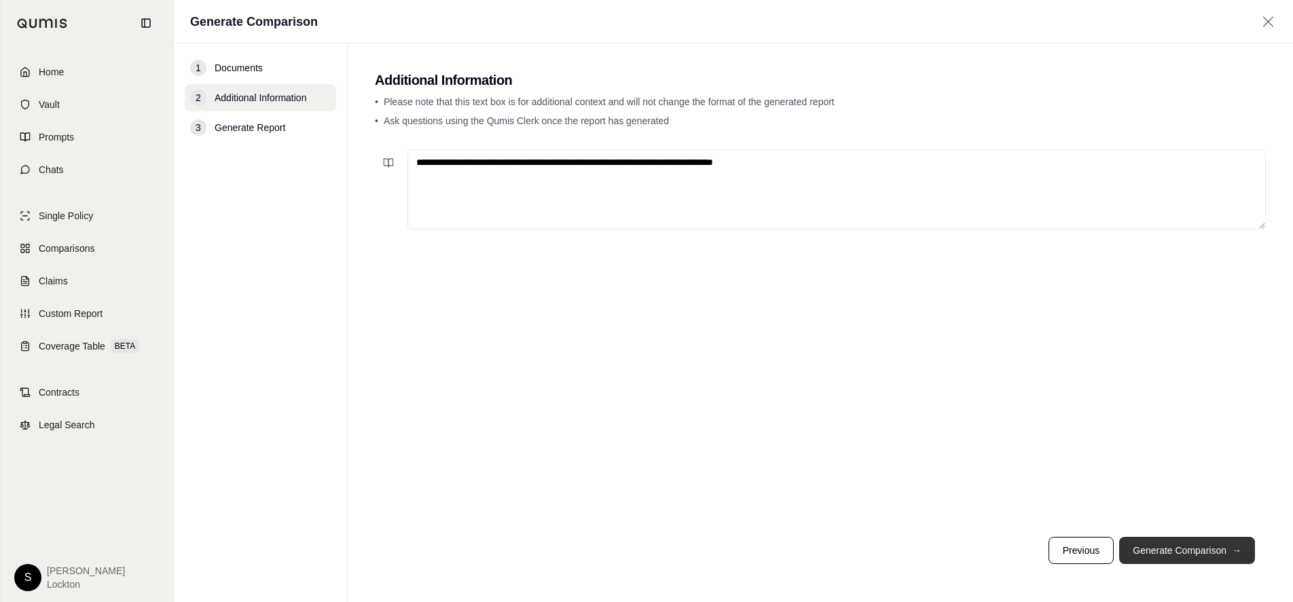
type textarea "**********"
click at [1200, 555] on button "Generate Comparison →" at bounding box center [1187, 550] width 136 height 27
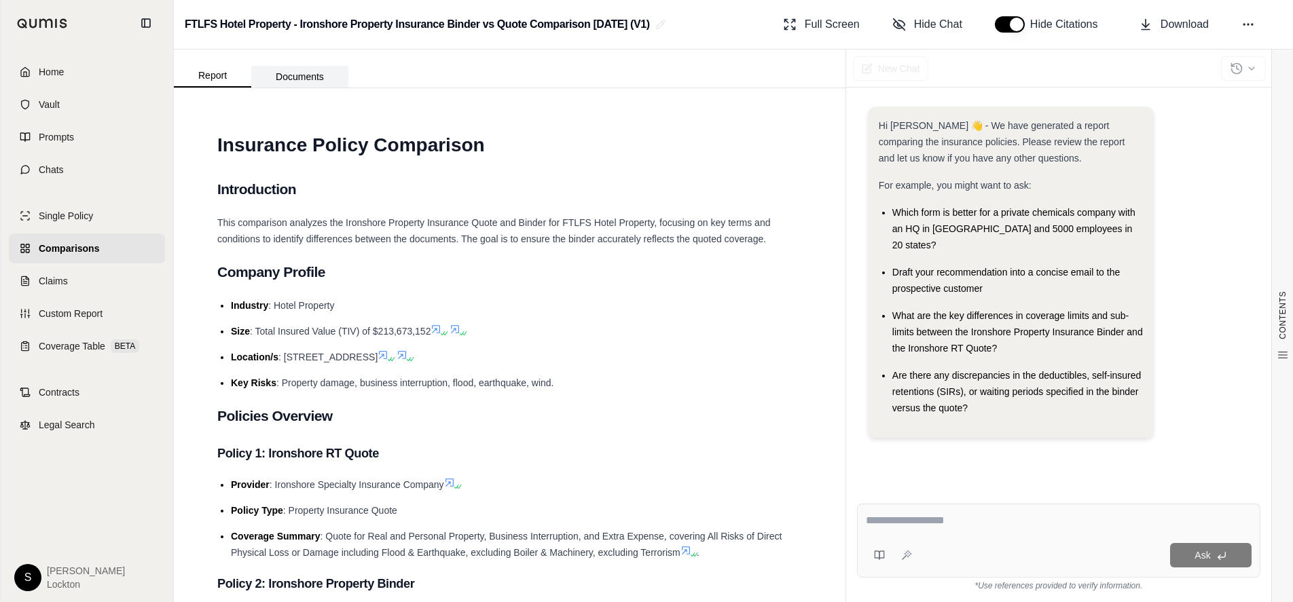
click at [314, 76] on button "Documents" at bounding box center [299, 77] width 97 height 22
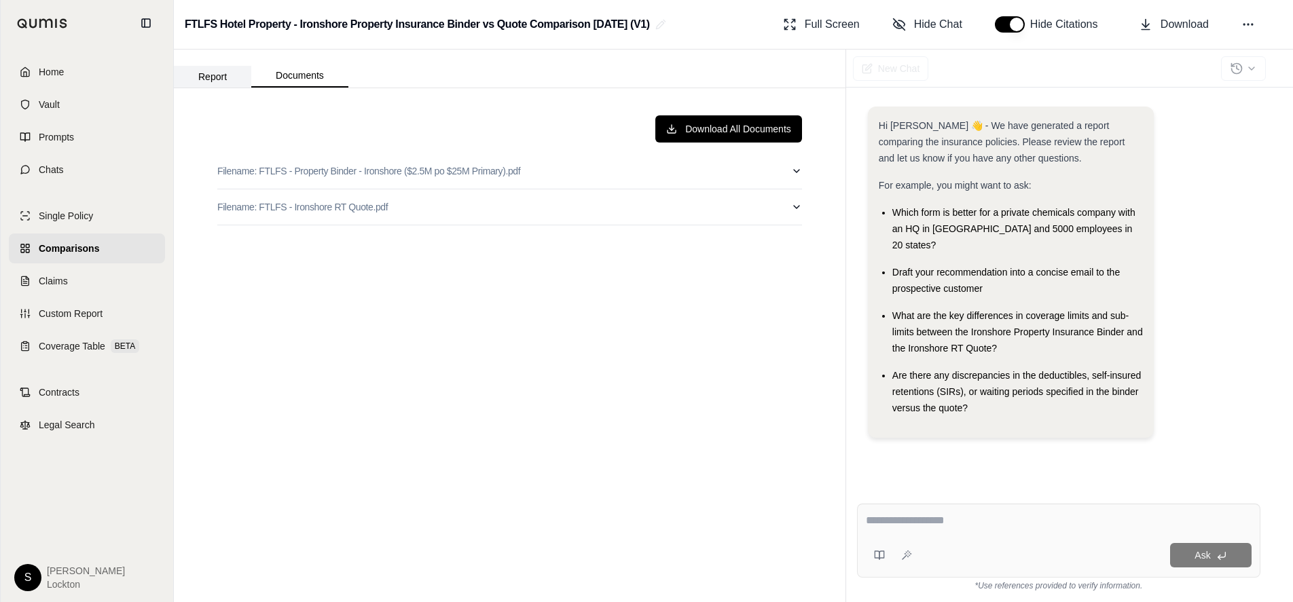
click at [216, 82] on button "Report" at bounding box center [212, 77] width 77 height 22
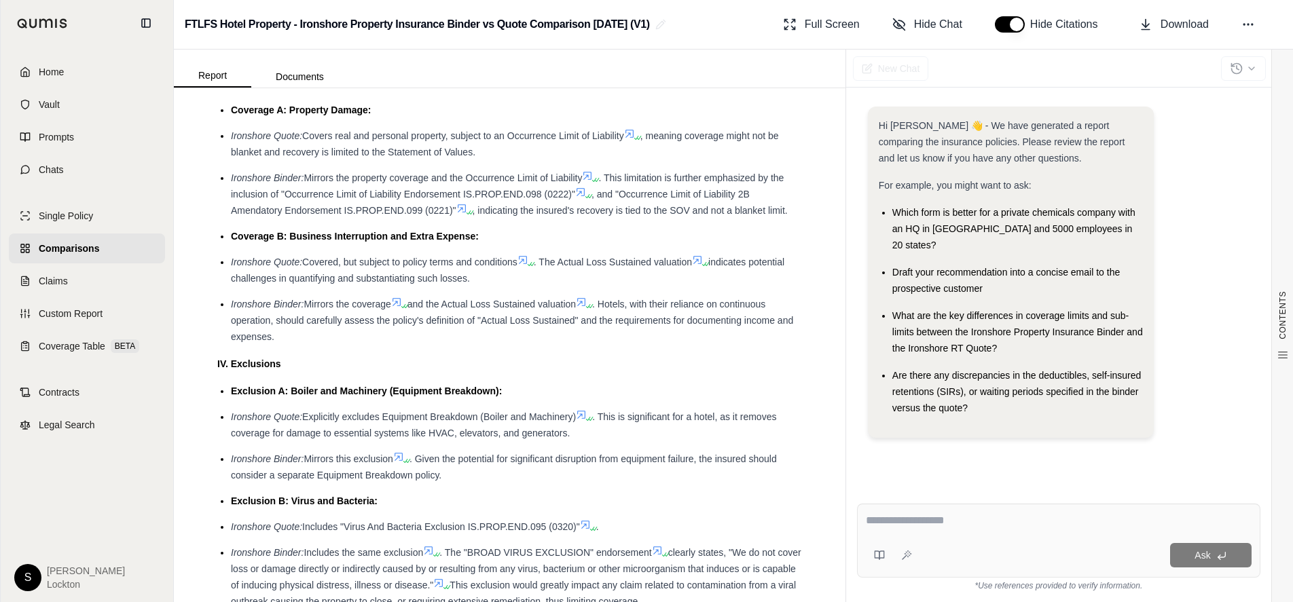
scroll to position [1494, 0]
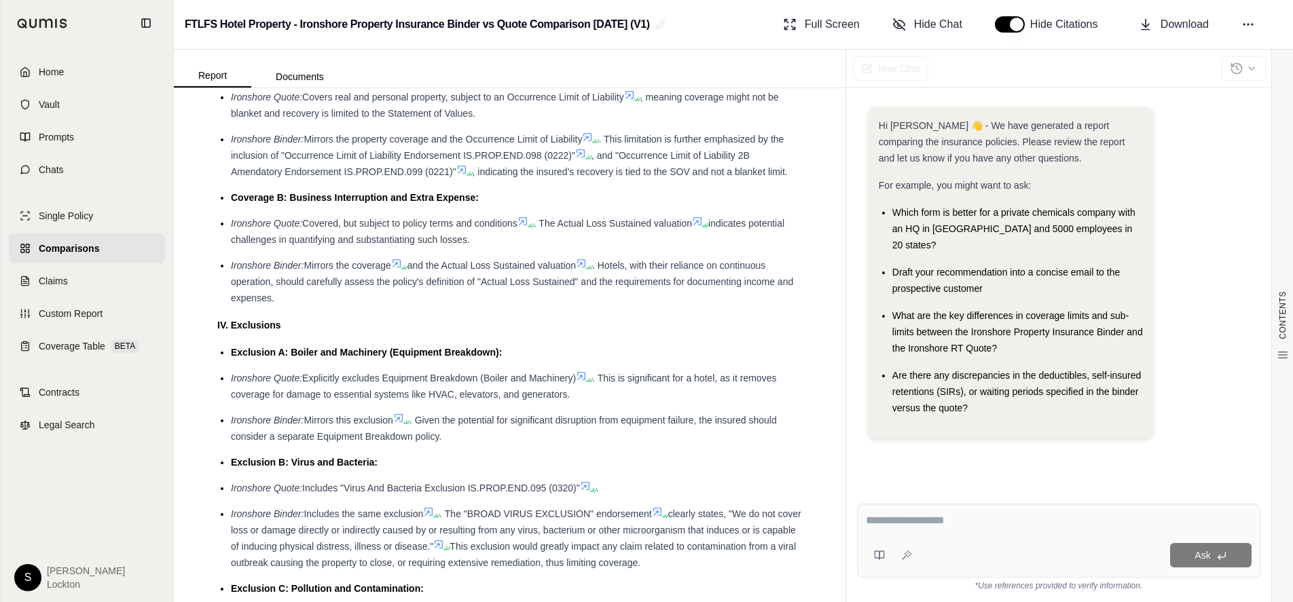
click at [465, 171] on icon at bounding box center [462, 170] width 8 height 8
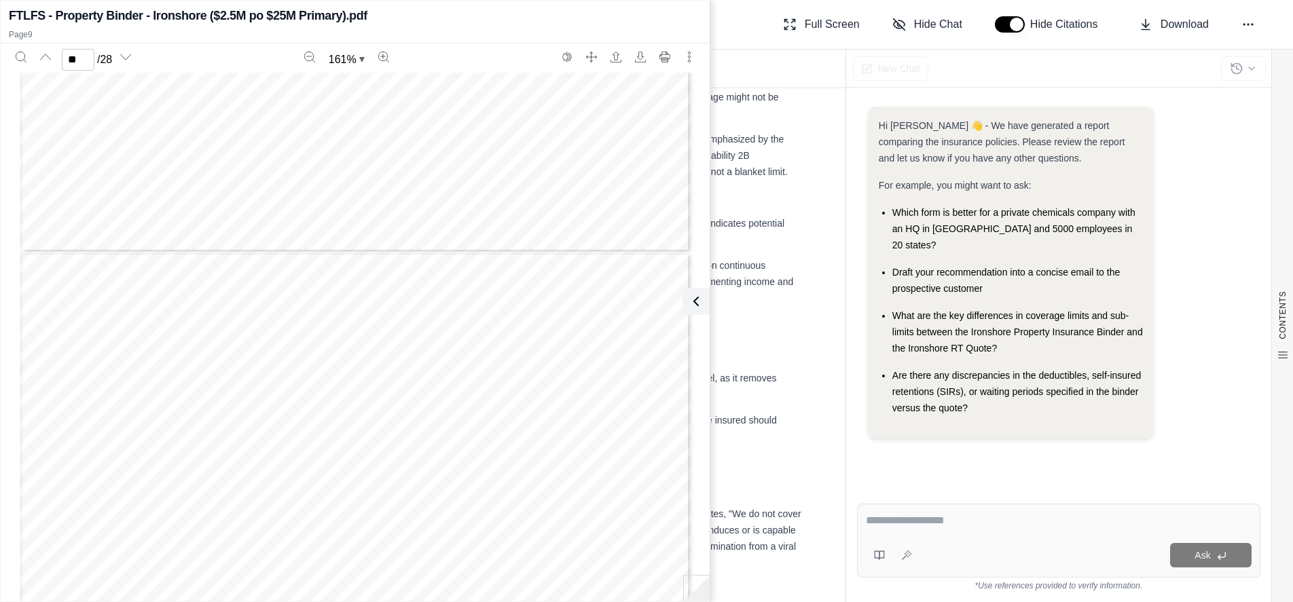
scroll to position [17944, 0]
type input "**"
click at [695, 293] on button at bounding box center [695, 301] width 27 height 27
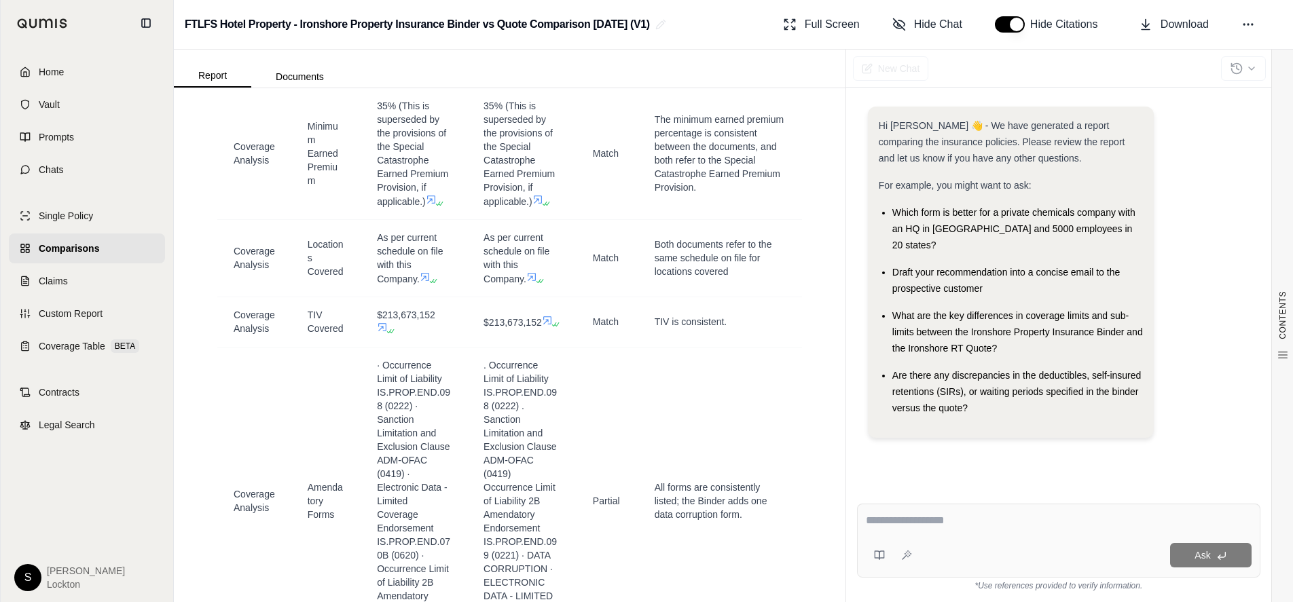
scroll to position [2716, 0]
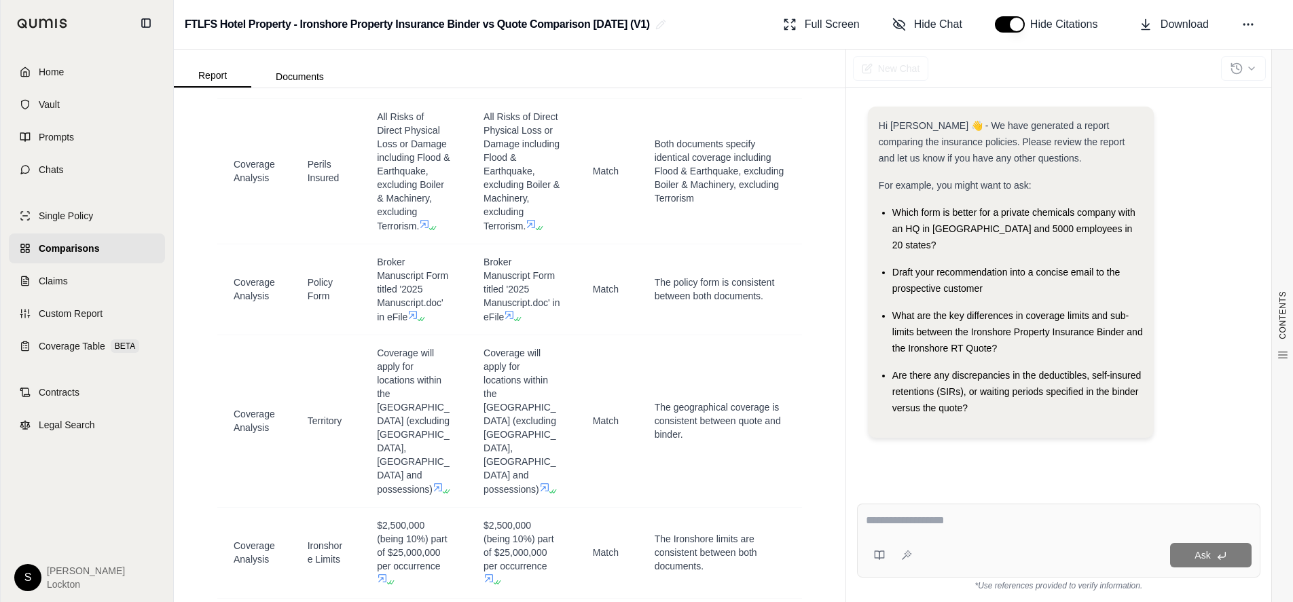
click at [1169, 31] on span "Download" at bounding box center [1184, 24] width 48 height 16
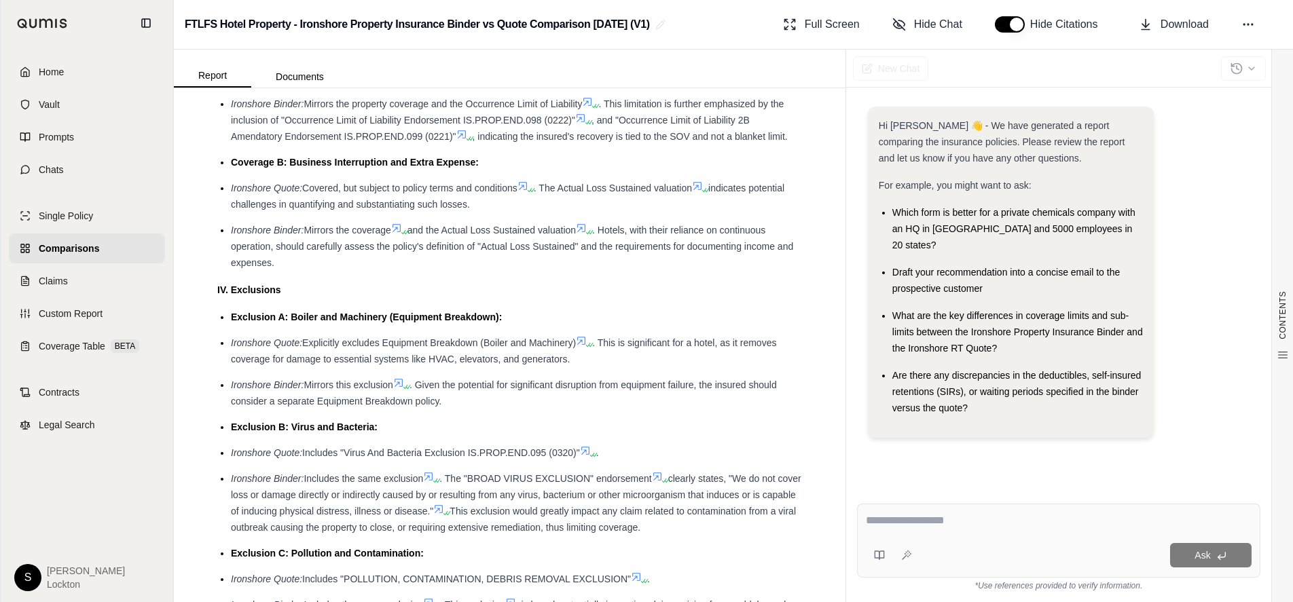
scroll to position [1562, 0]
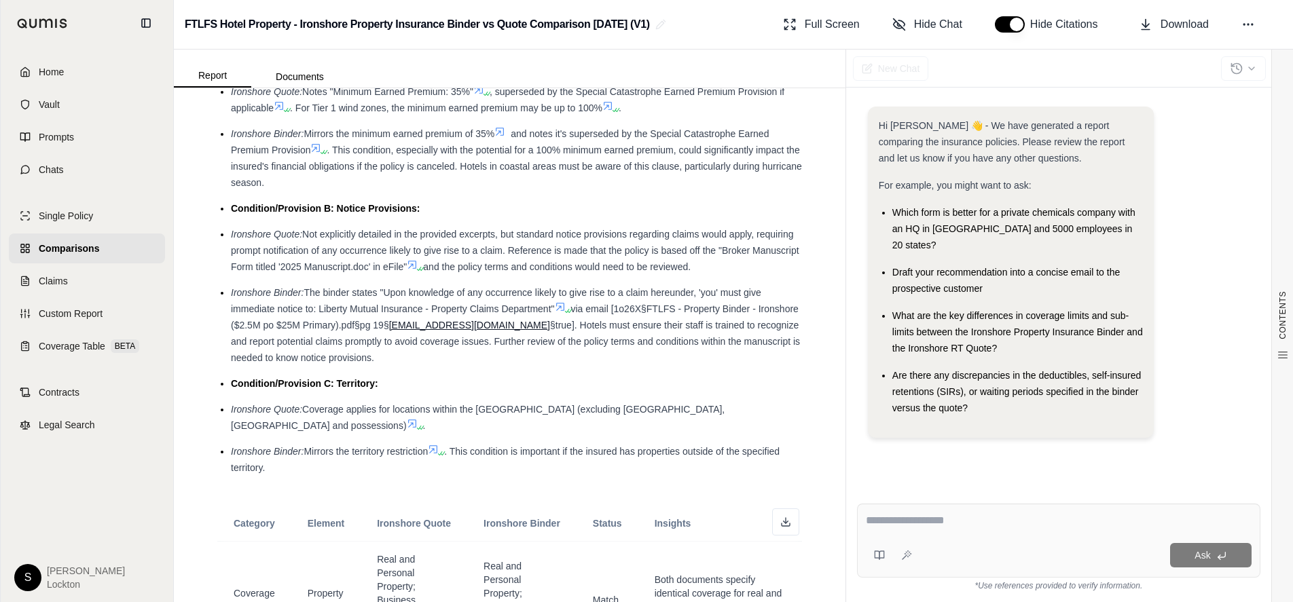
scroll to position [2196, 0]
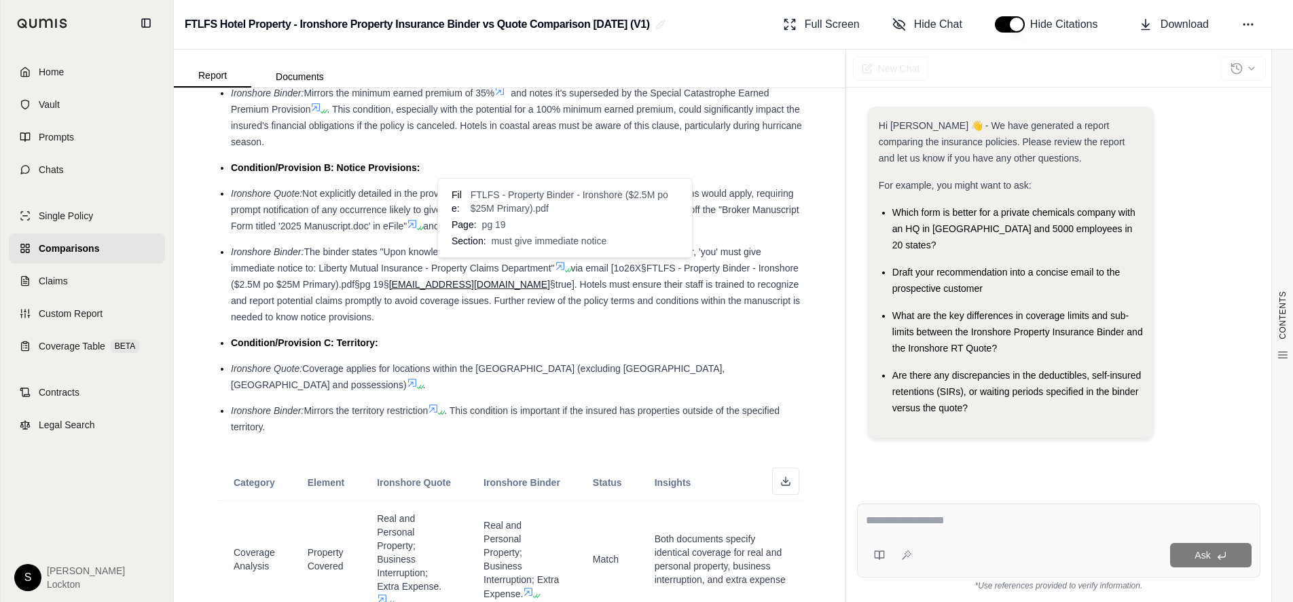
click at [557, 265] on icon at bounding box center [560, 266] width 11 height 11
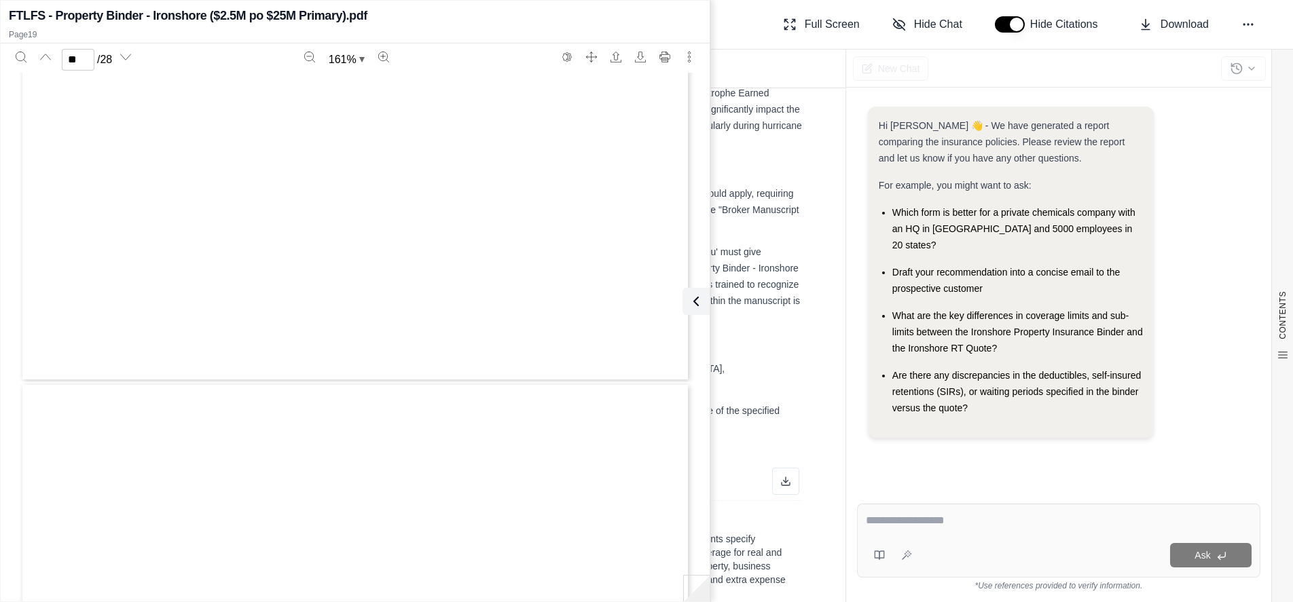
type input "**"
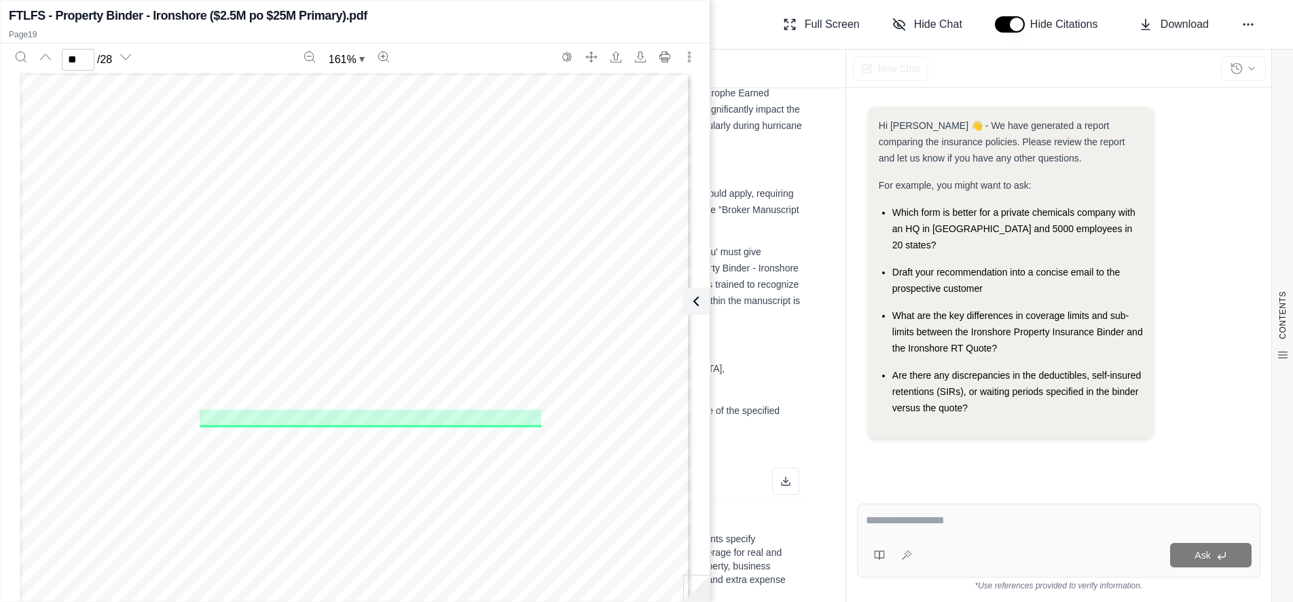
click at [697, 299] on icon at bounding box center [696, 301] width 16 height 16
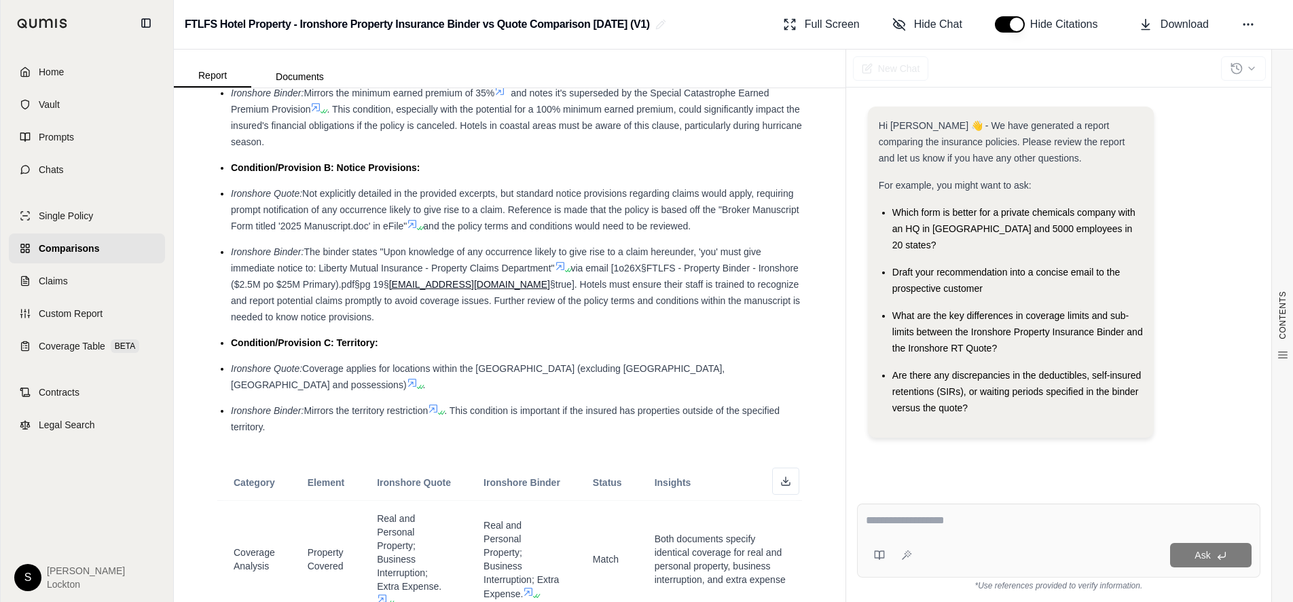
click at [416, 223] on icon at bounding box center [412, 224] width 8 height 8
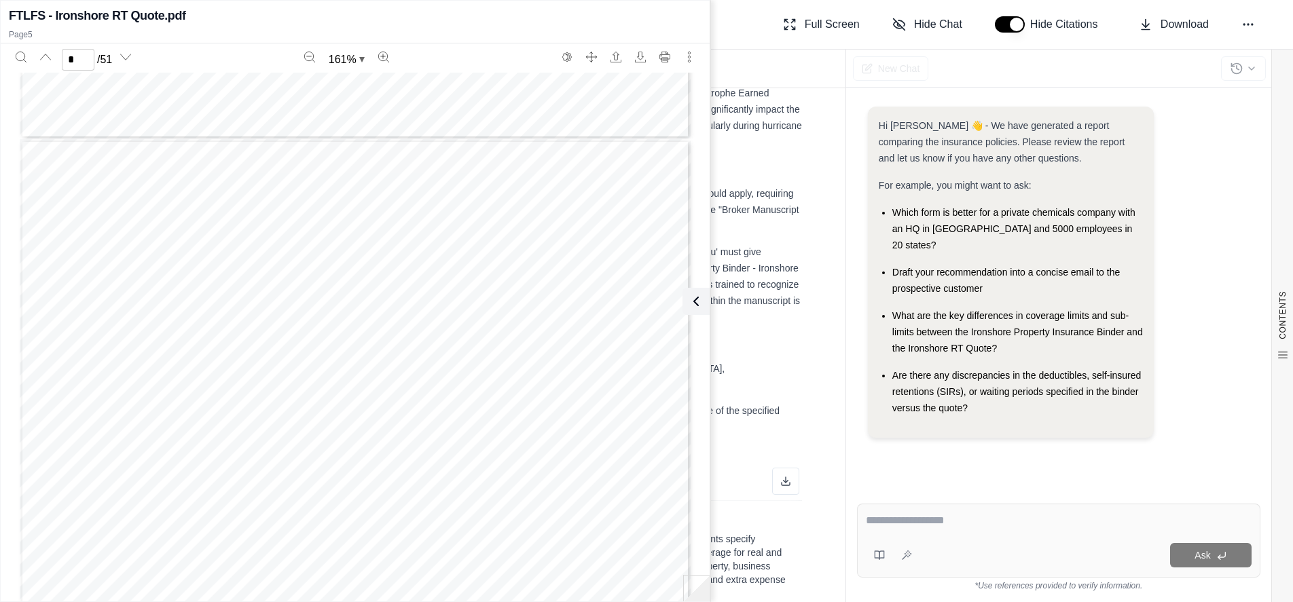
scroll to position [5509, 0]
type input "*"
click at [696, 299] on icon at bounding box center [693, 301] width 16 height 16
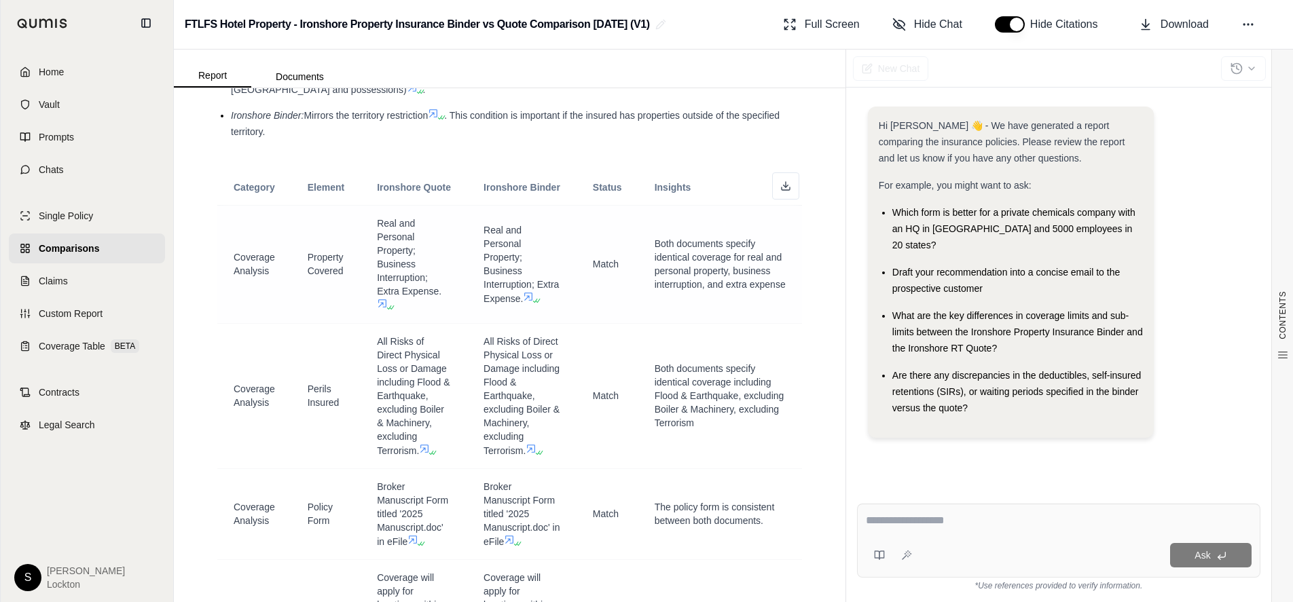
scroll to position [2467, 0]
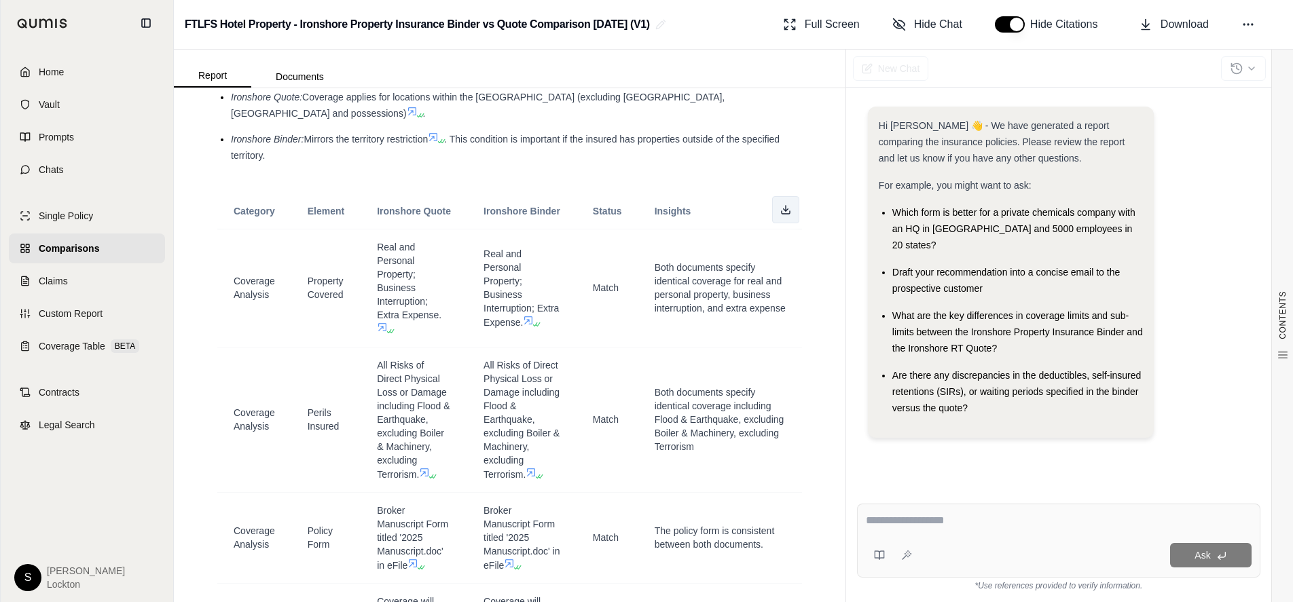
click at [780, 204] on icon at bounding box center [785, 209] width 11 height 11
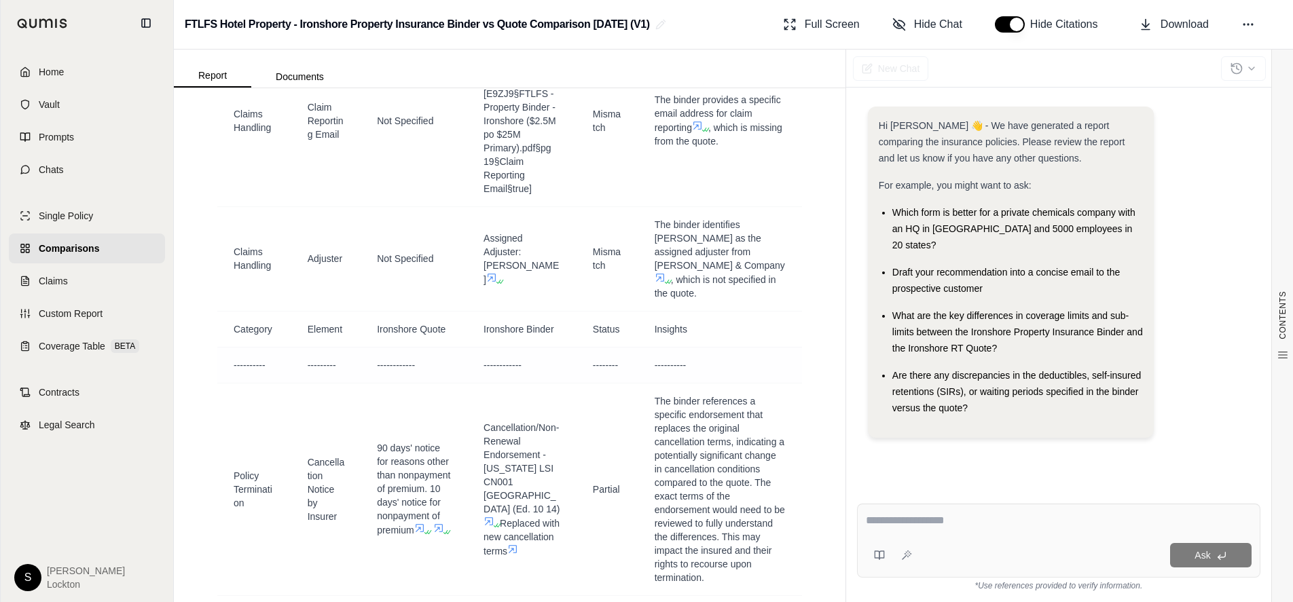
scroll to position [10299, 0]
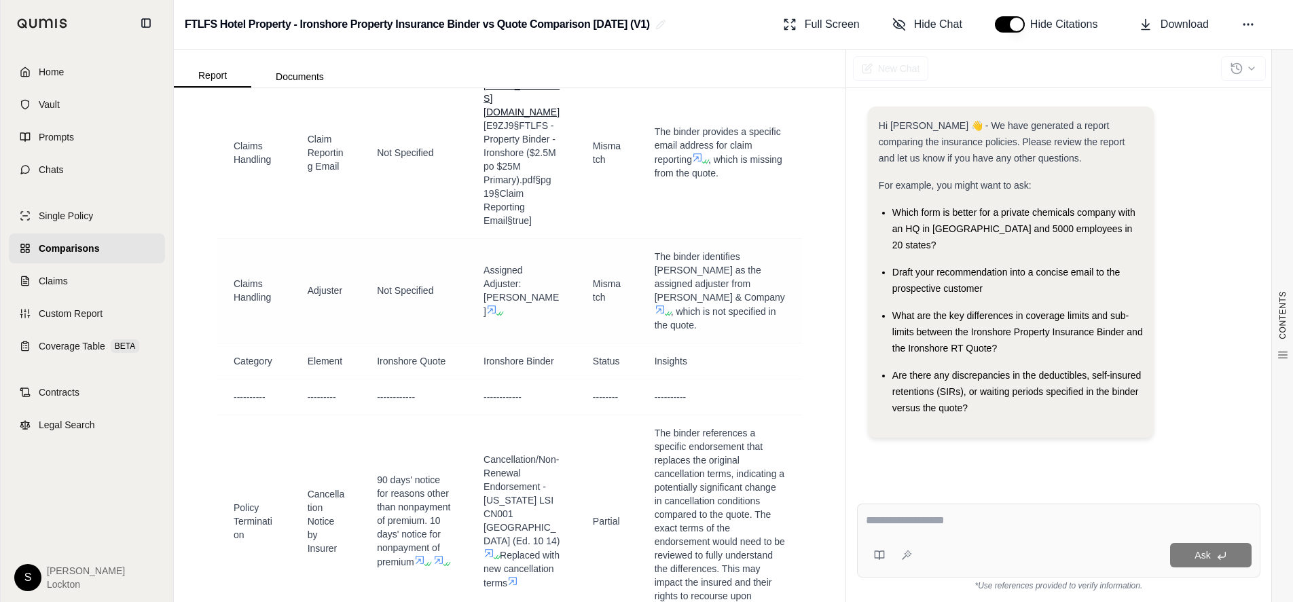
click at [496, 306] on icon at bounding box center [491, 310] width 8 height 8
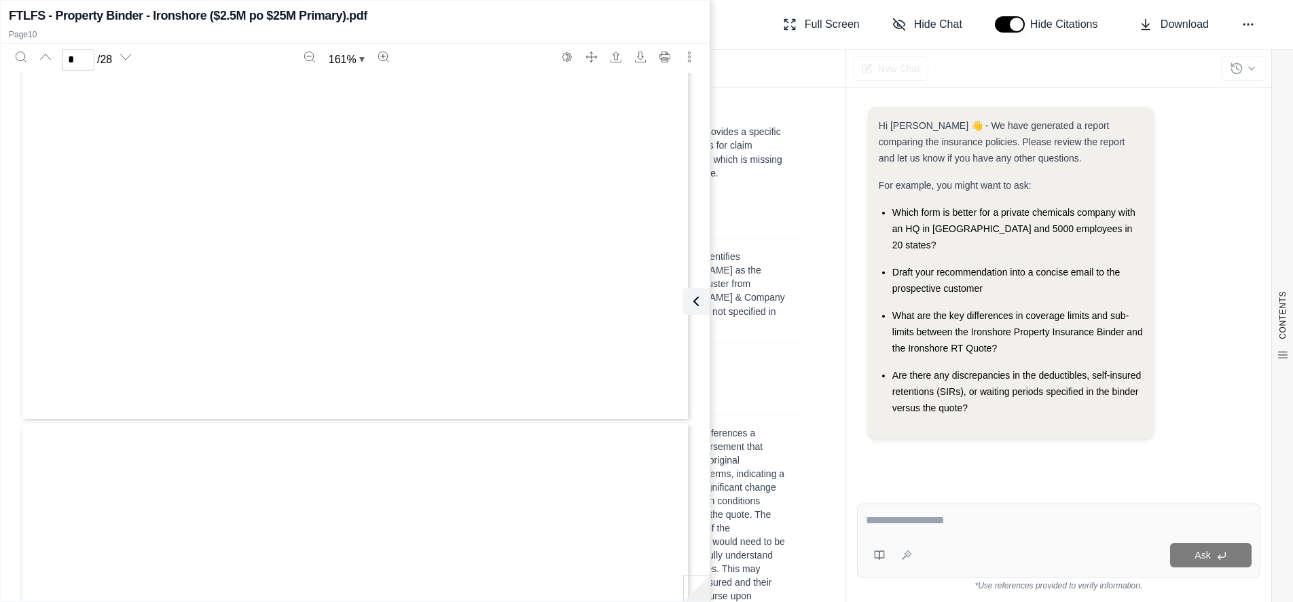
type input "**"
click at [691, 303] on icon at bounding box center [696, 301] width 16 height 16
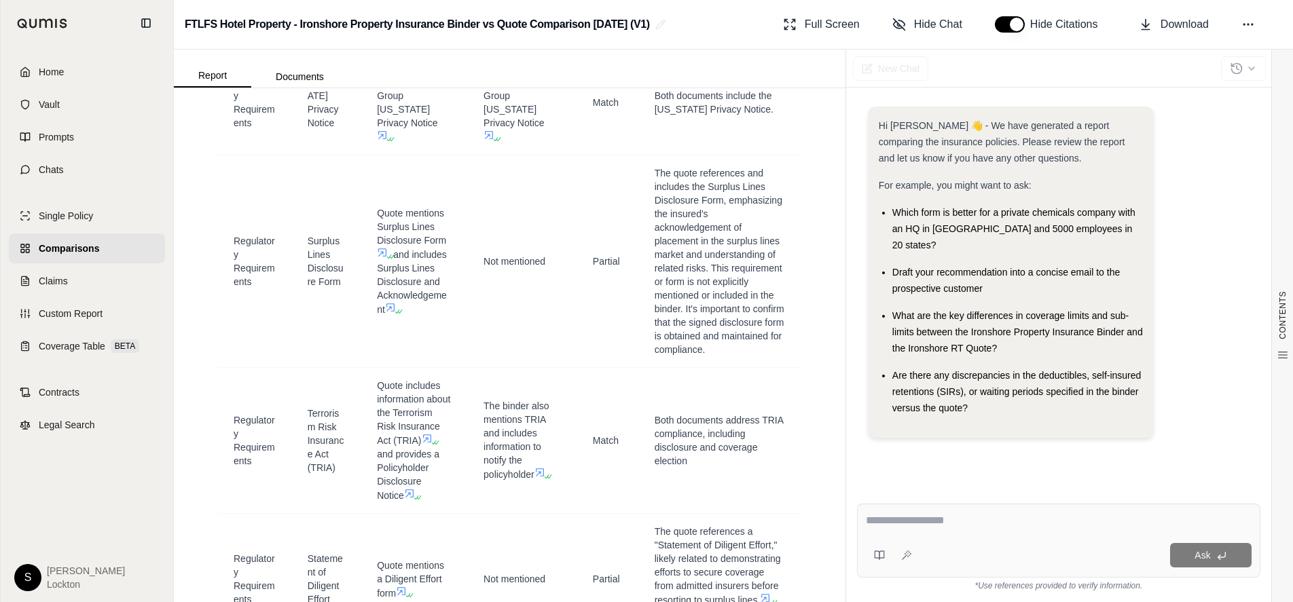
scroll to position [9416, 0]
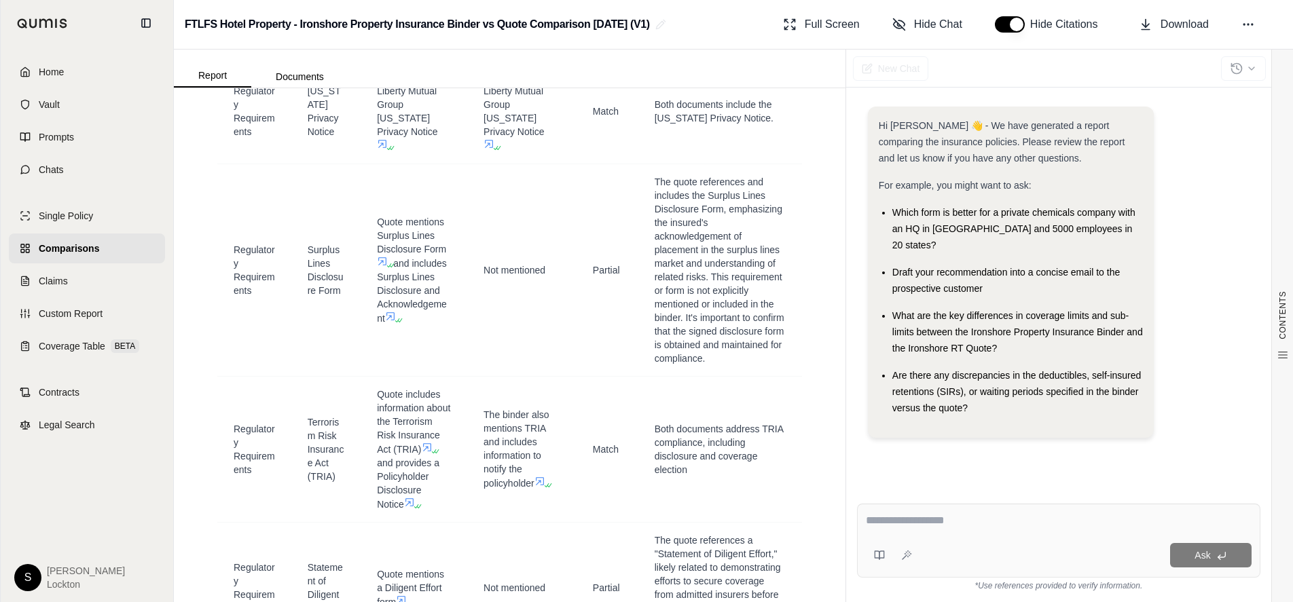
click at [54, 67] on span "Home" at bounding box center [51, 72] width 25 height 14
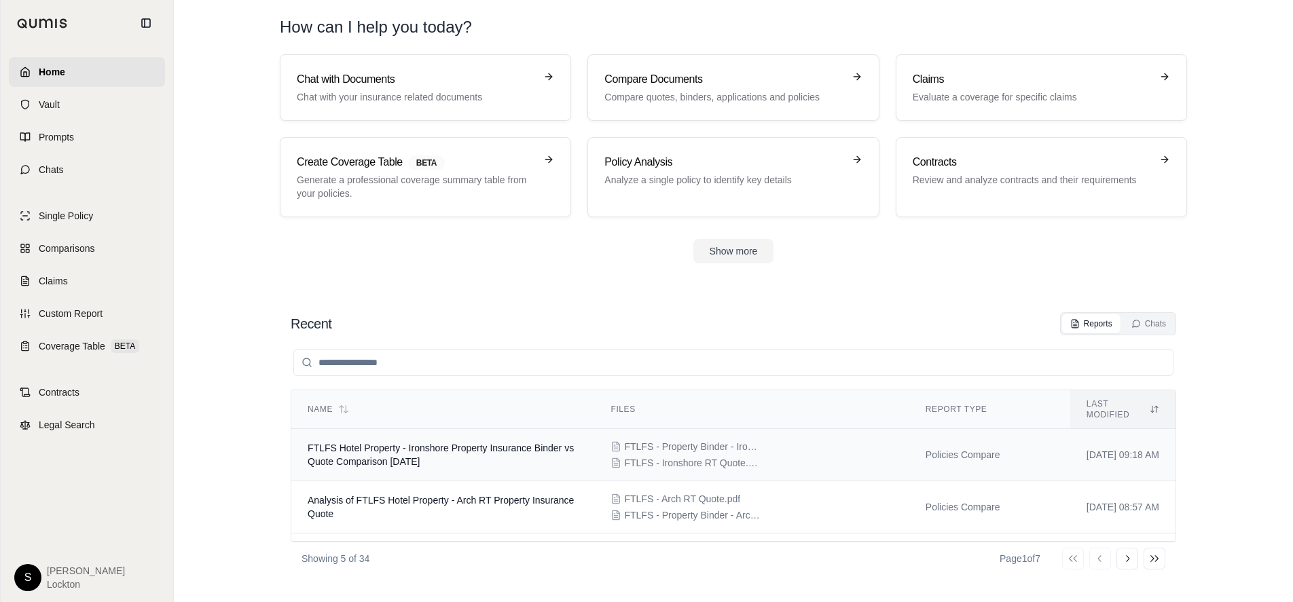
click at [372, 445] on td "FTLFS Hotel Property - Ironshore Property Insurance Binder vs Quote Comparison …" at bounding box center [442, 455] width 303 height 52
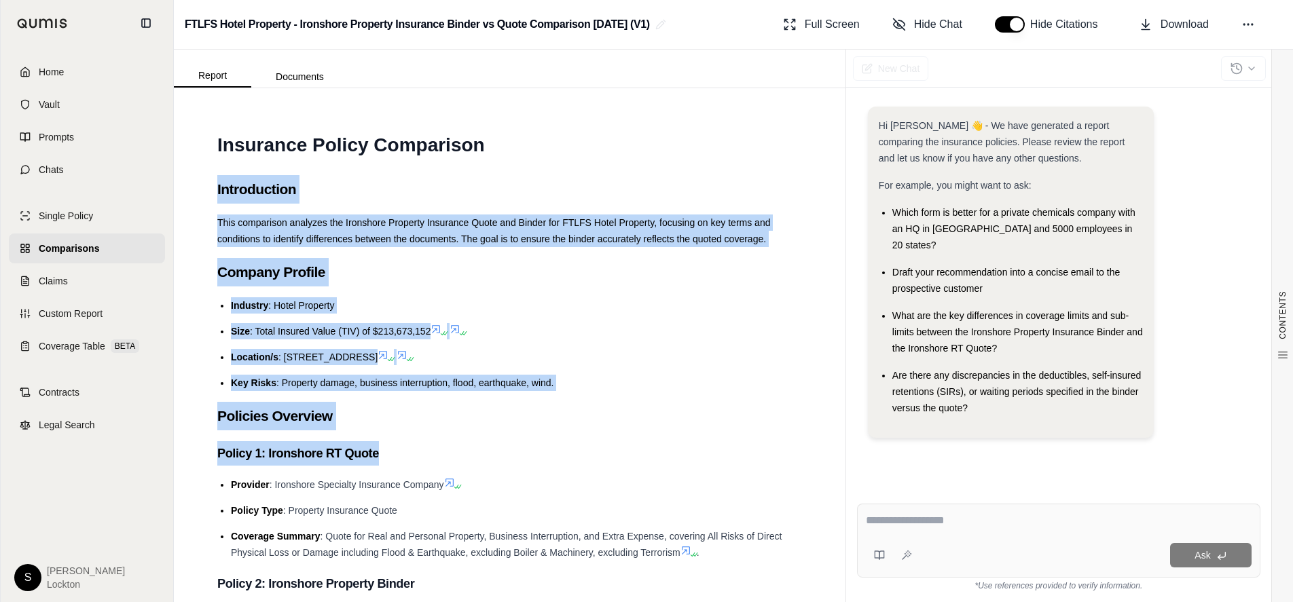
drag, startPoint x: 215, startPoint y: 183, endPoint x: 659, endPoint y: 433, distance: 510.4
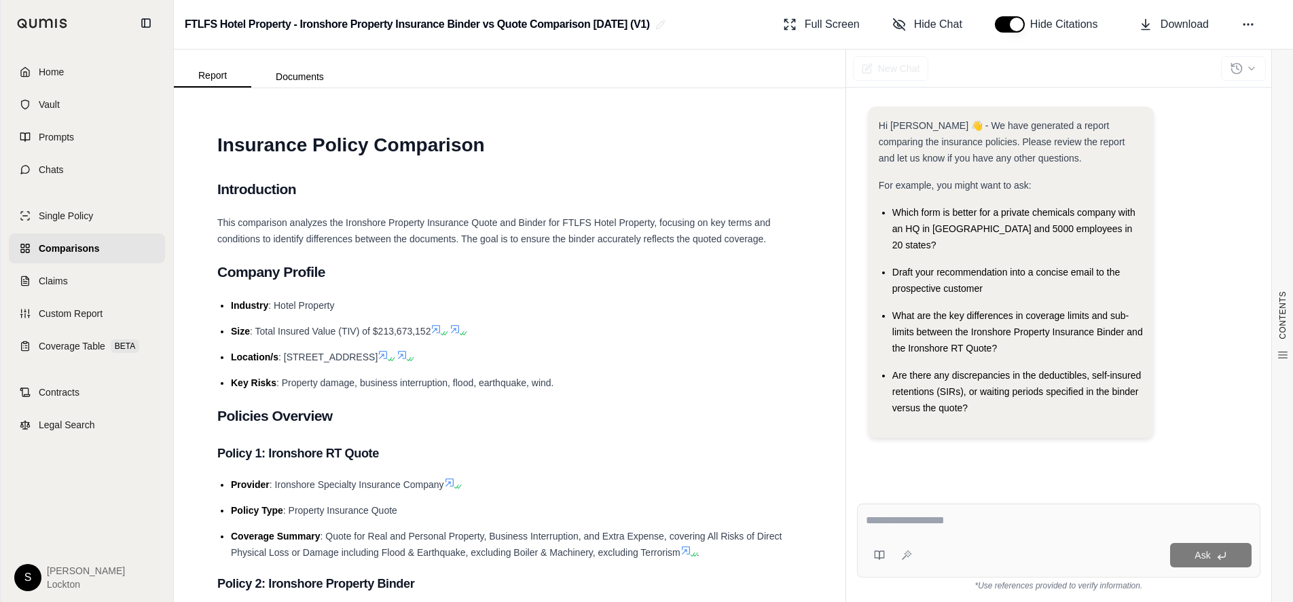
drag, startPoint x: 40, startPoint y: 69, endPoint x: 53, endPoint y: 67, distance: 13.2
click at [41, 69] on span "Home" at bounding box center [51, 72] width 25 height 14
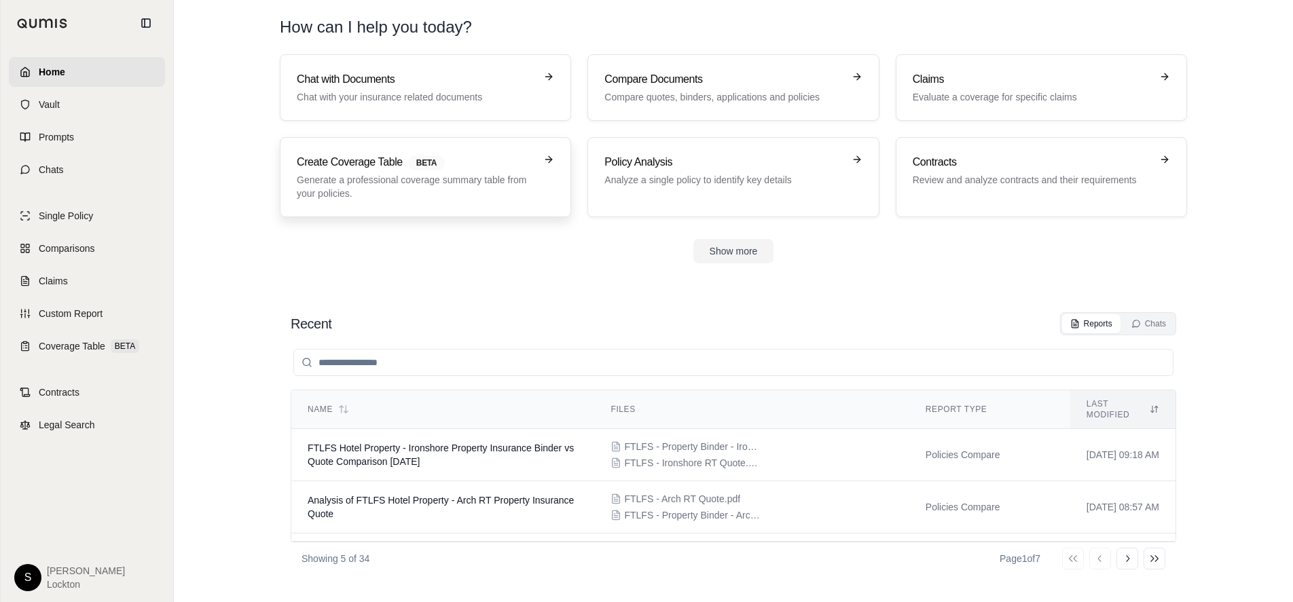
click at [452, 177] on p "Generate a professional coverage summary table from your policies." at bounding box center [416, 186] width 238 height 27
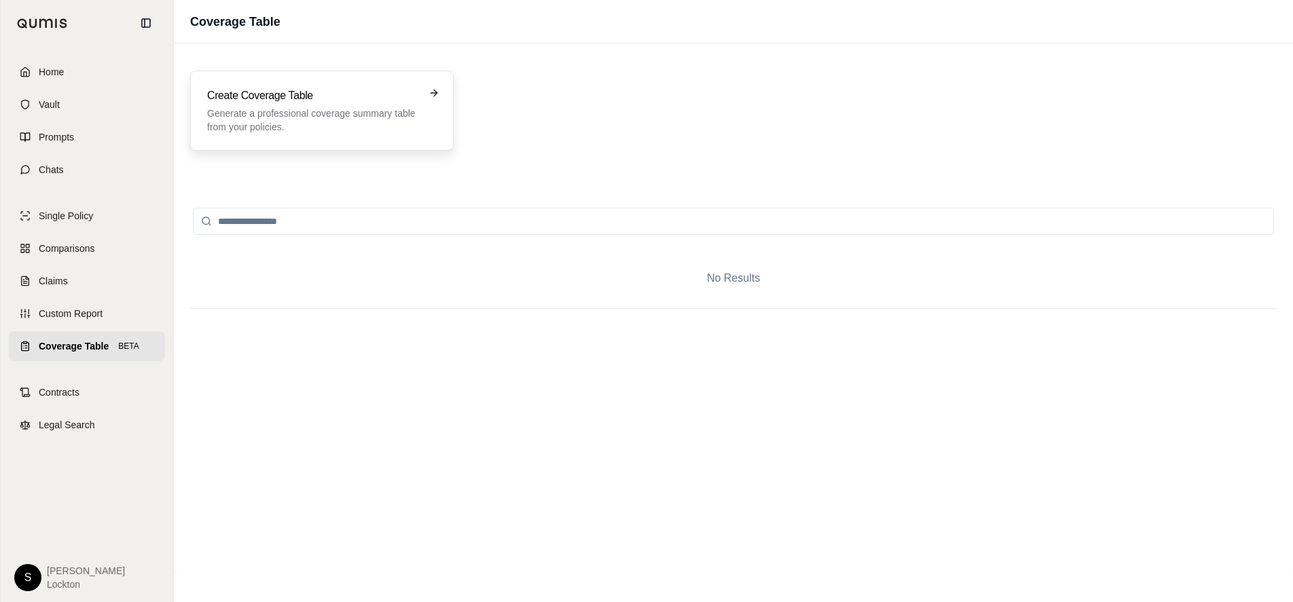
click at [314, 125] on p "Generate a professional coverage summary table from your policies." at bounding box center [312, 120] width 210 height 27
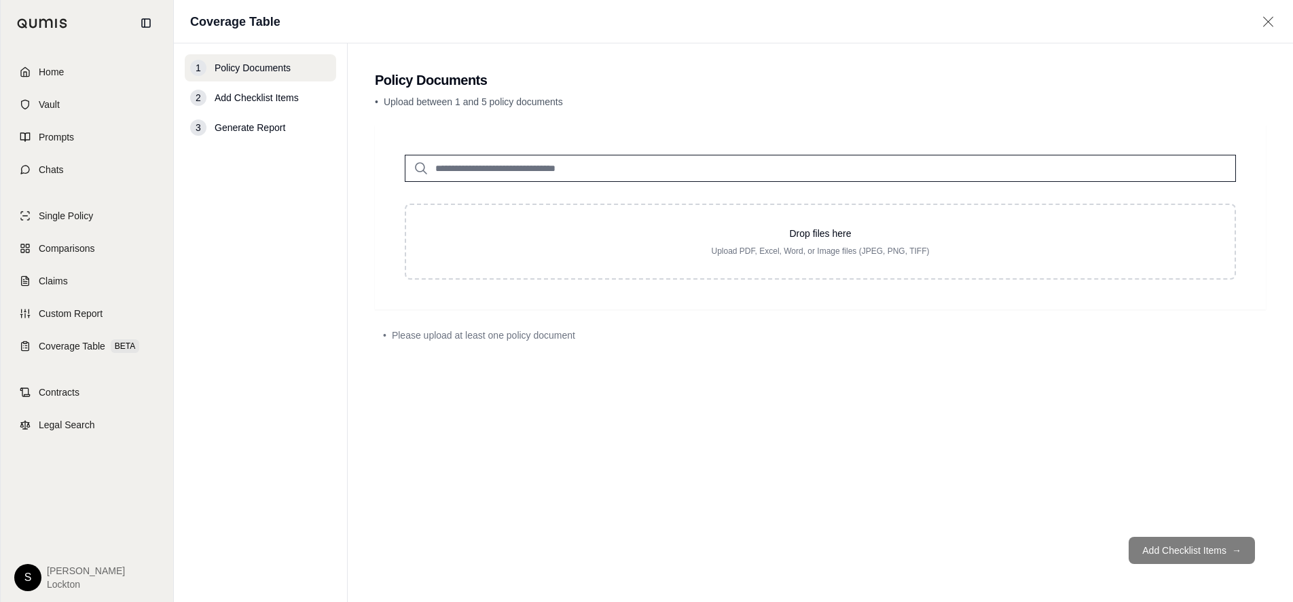
click at [851, 117] on main "Policy Documents • Upload between 1 and 5 policy documents Drop files here Uplo…" at bounding box center [820, 322] width 945 height 559
